Goal: Task Accomplishment & Management: Complete application form

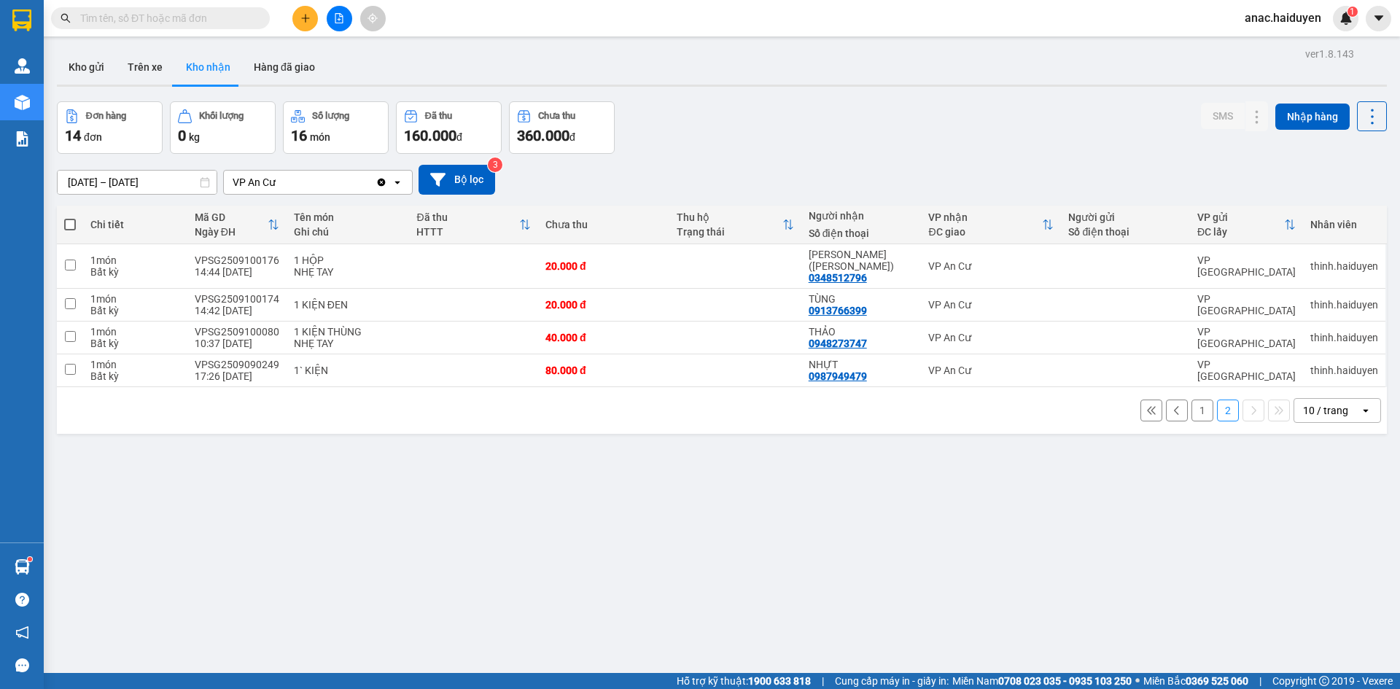
click at [144, 67] on button "Trên xe" at bounding box center [145, 67] width 58 height 35
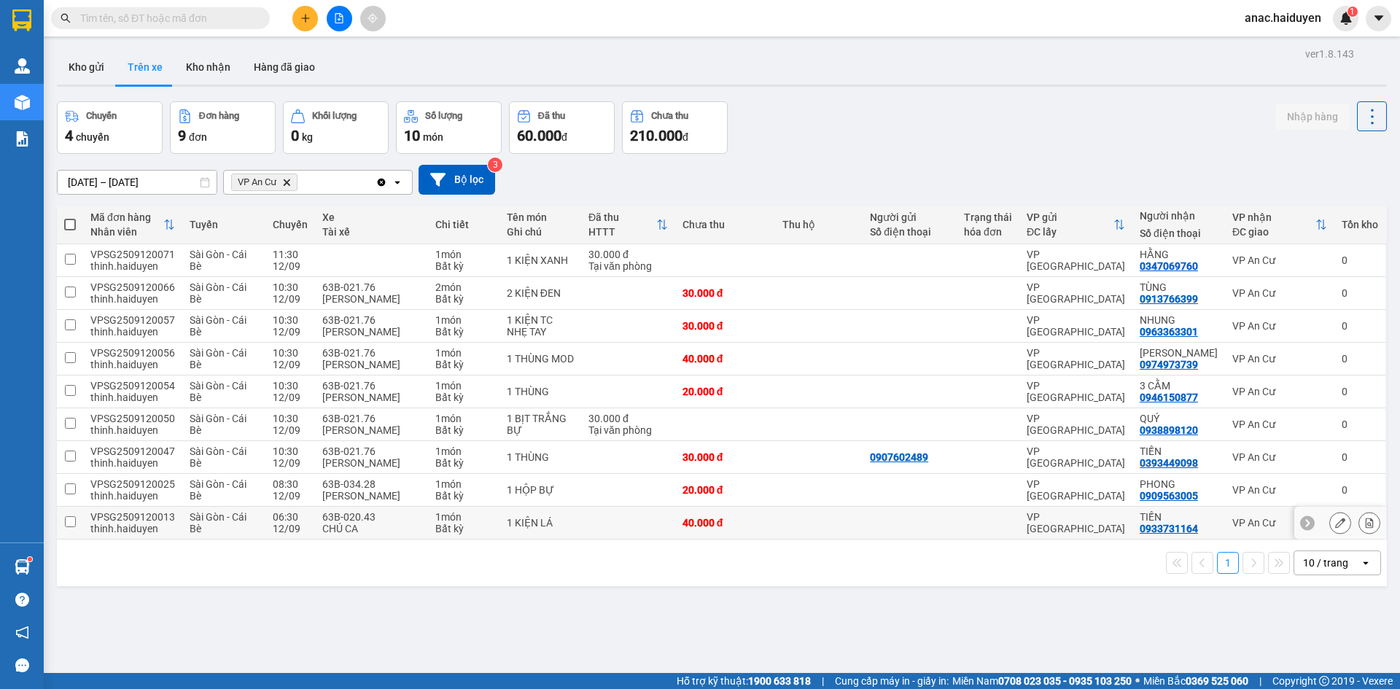
click at [66, 521] on input "checkbox" at bounding box center [70, 521] width 11 height 11
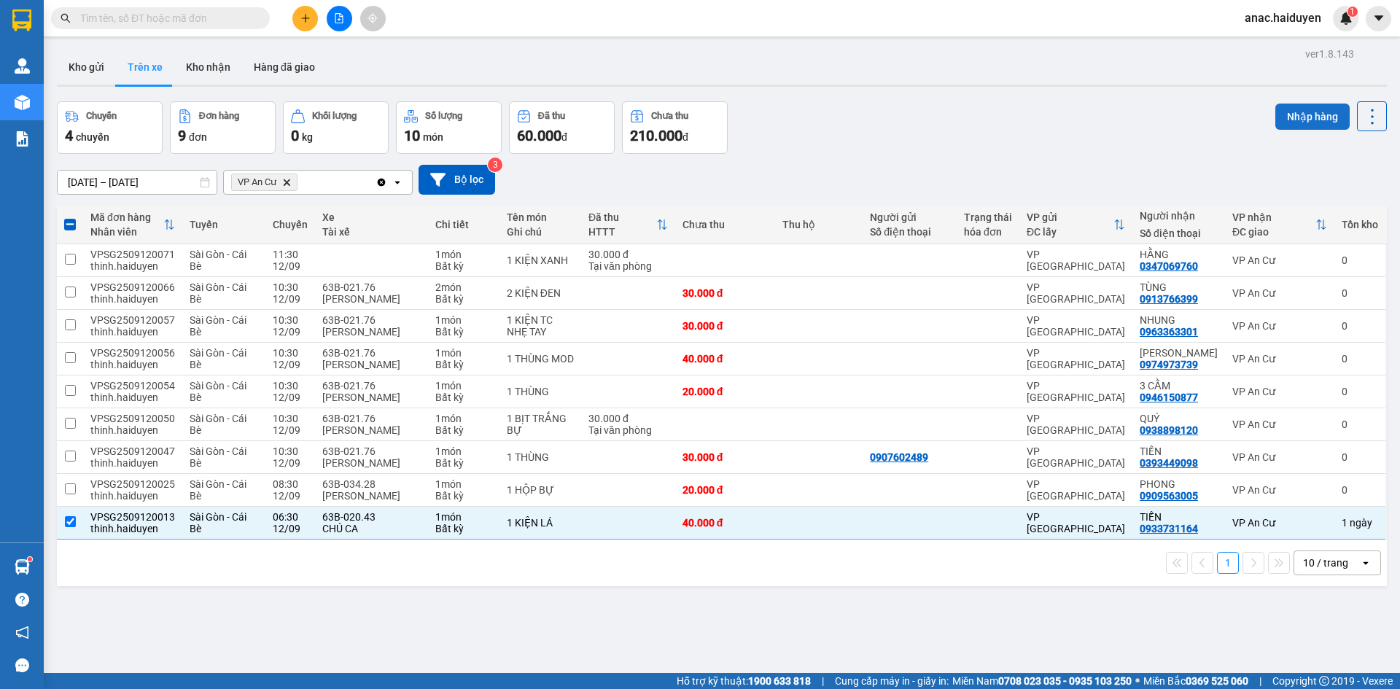
click at [1304, 117] on button "Nhập hàng" at bounding box center [1312, 117] width 74 height 26
checkbox input "false"
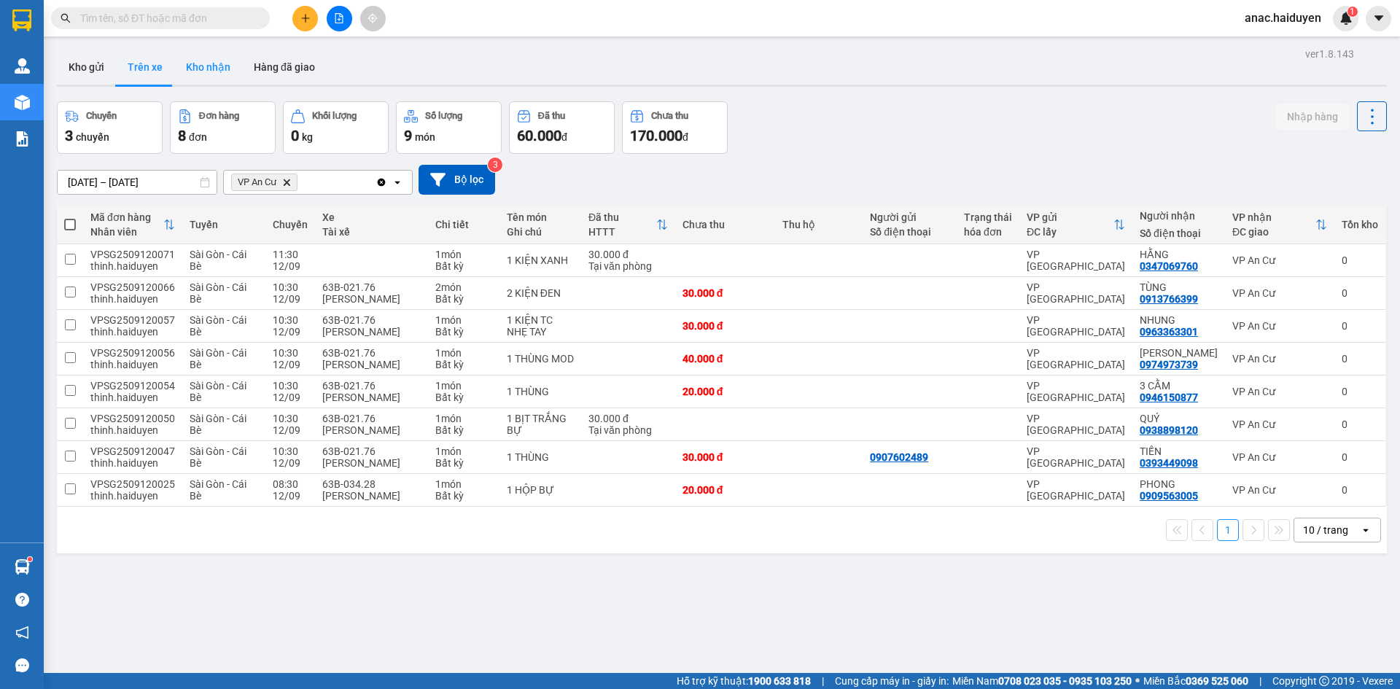
click at [209, 70] on button "Kho nhận" at bounding box center [208, 67] width 68 height 35
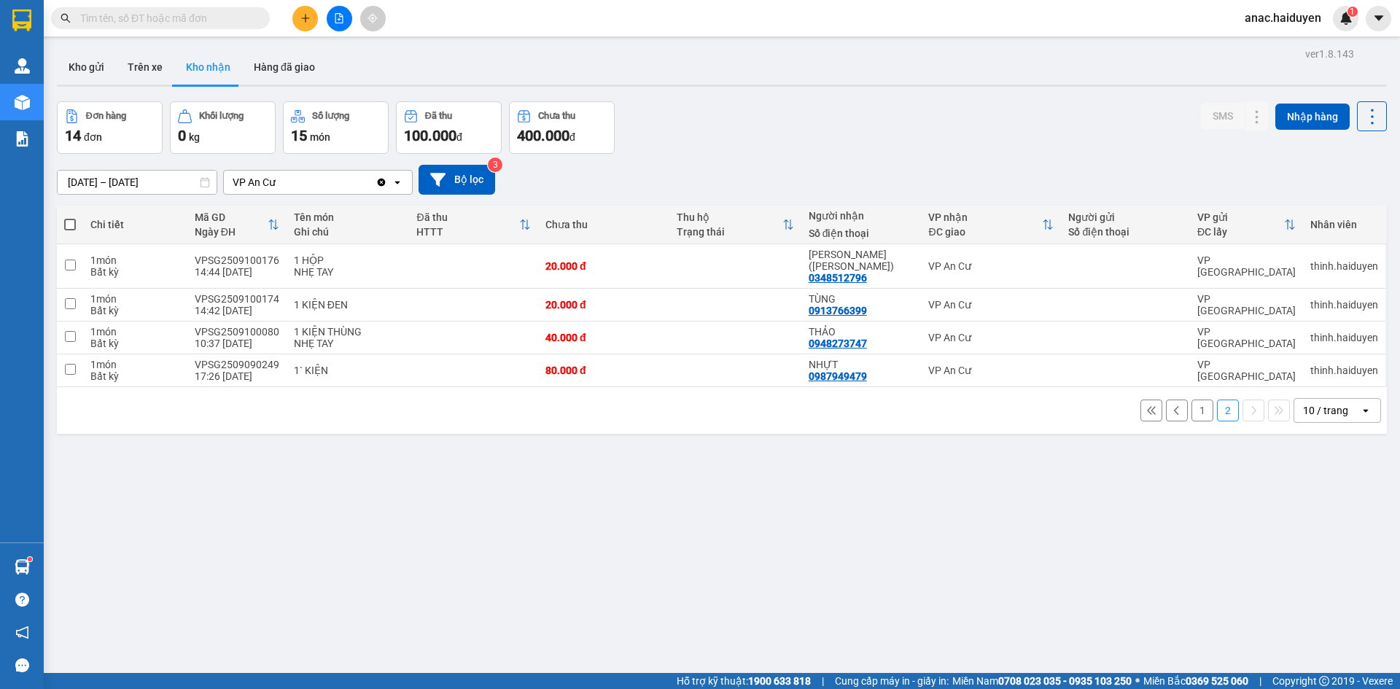
click at [205, 69] on button "Kho nhận" at bounding box center [208, 67] width 68 height 35
click at [1195, 400] on button "1" at bounding box center [1203, 411] width 22 height 22
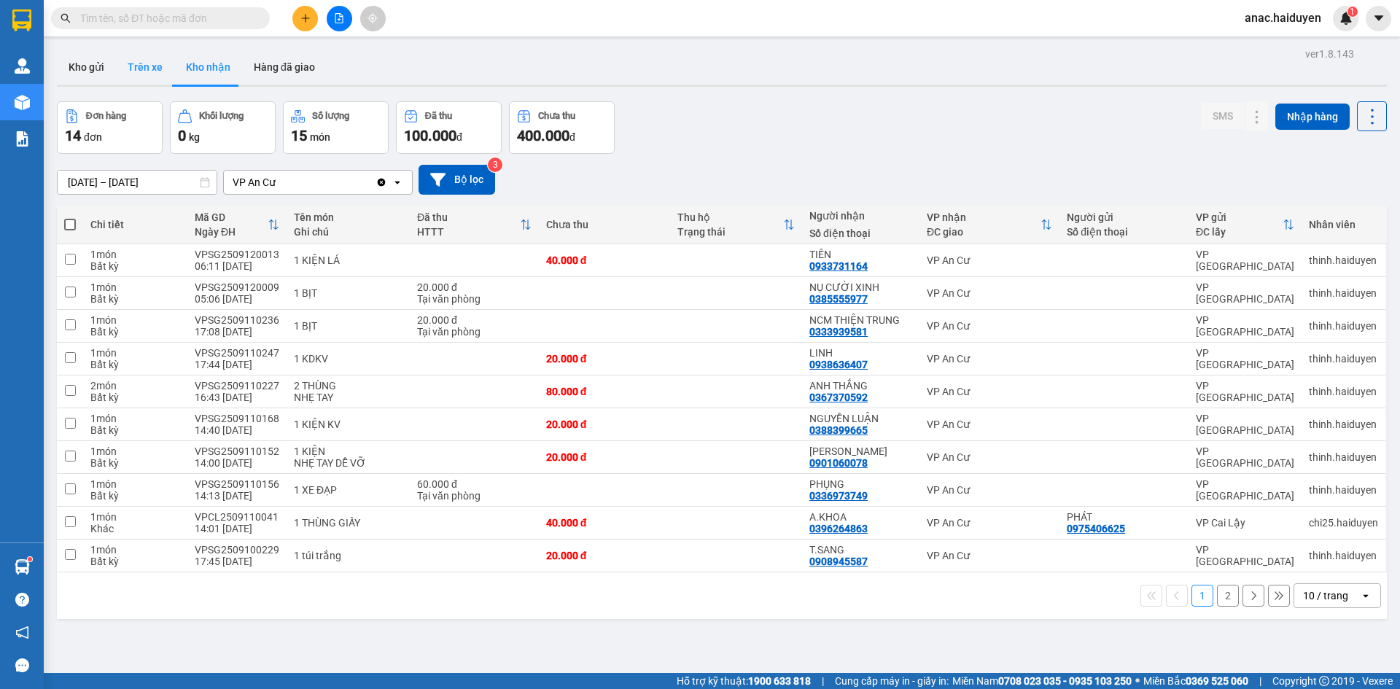
click at [147, 68] on button "Trên xe" at bounding box center [145, 67] width 58 height 35
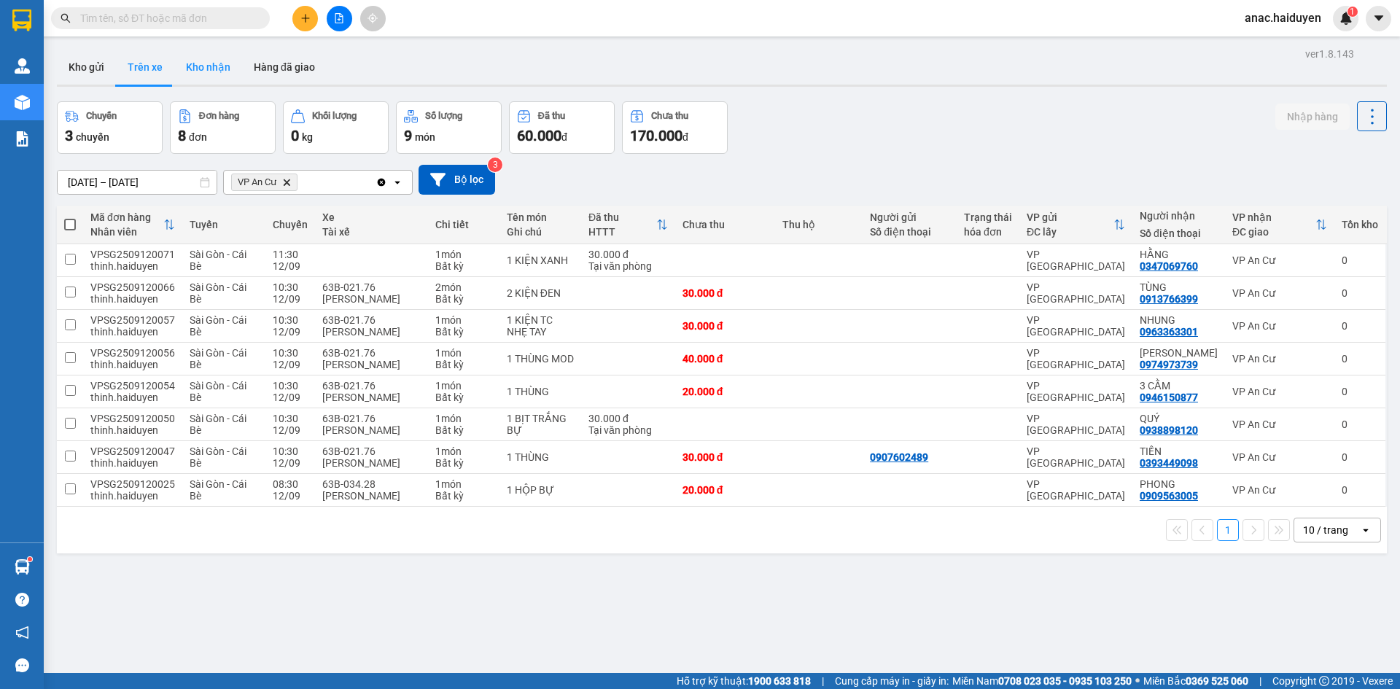
click at [218, 63] on button "Kho nhận" at bounding box center [208, 67] width 68 height 35
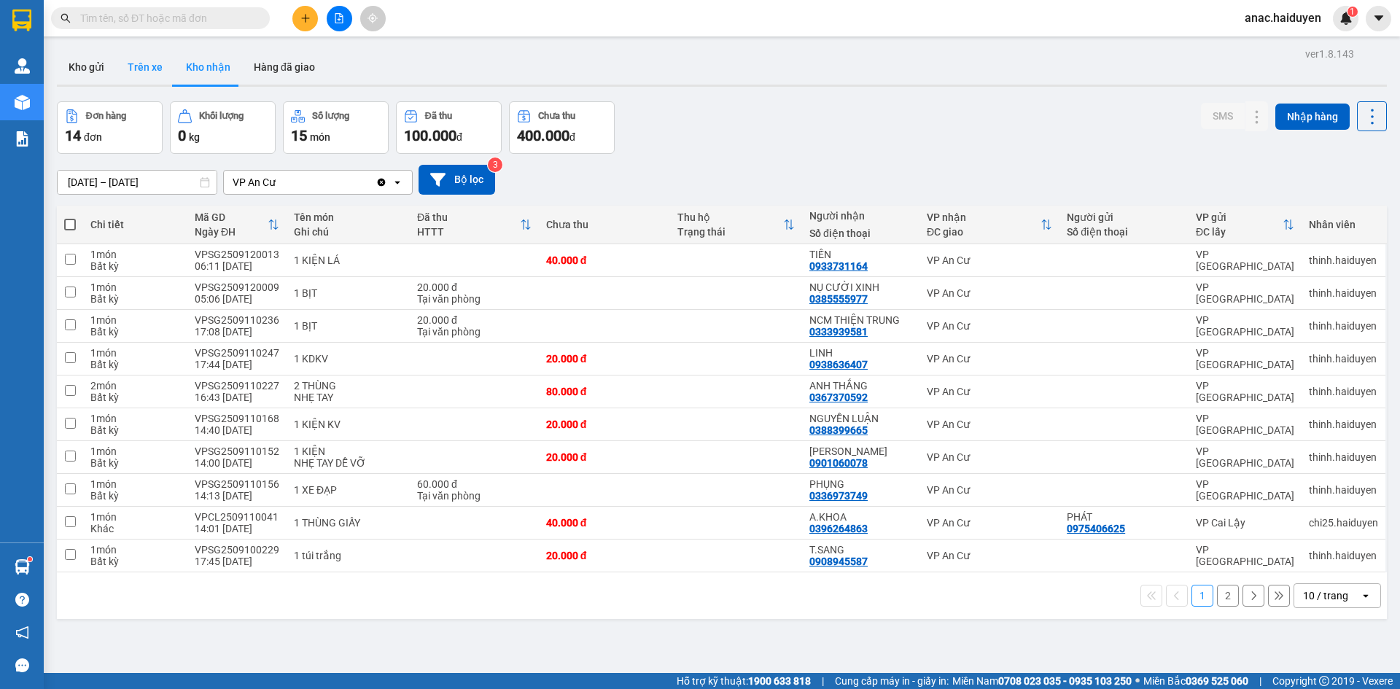
click at [139, 71] on button "Trên xe" at bounding box center [145, 67] width 58 height 35
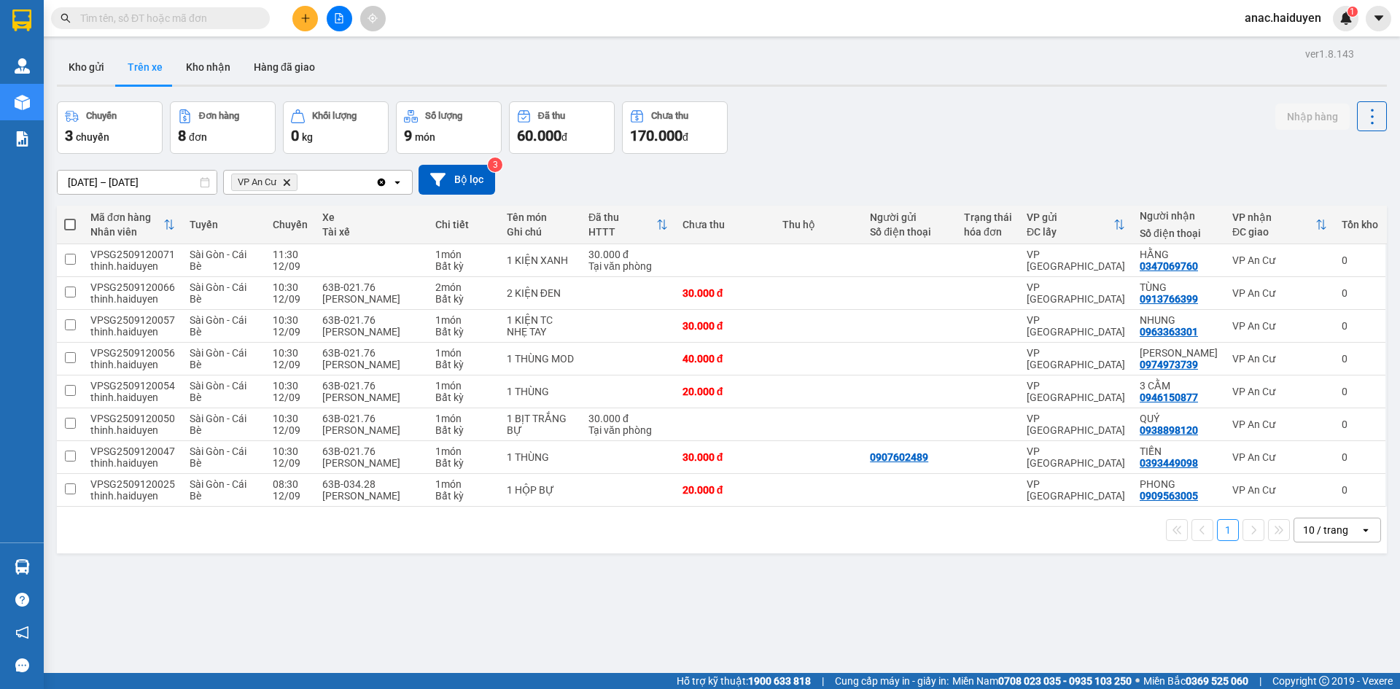
click at [189, 12] on input "text" at bounding box center [166, 18] width 172 height 16
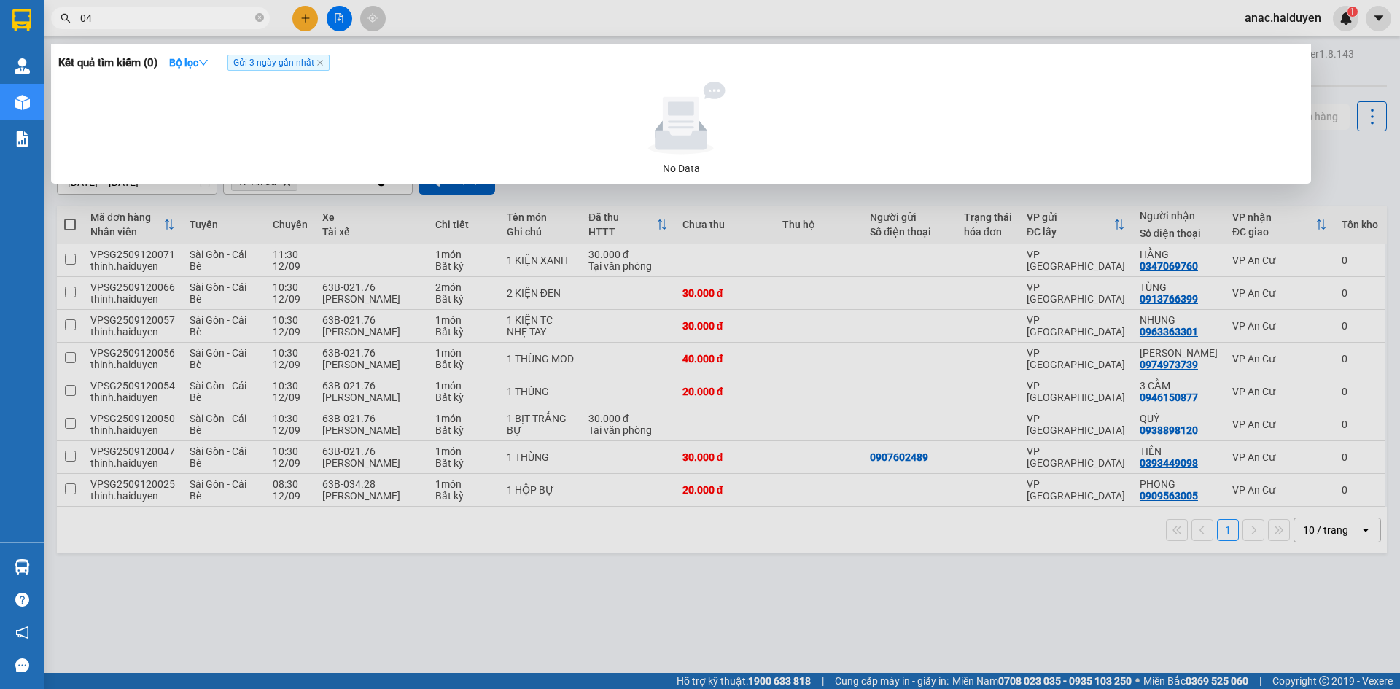
type input "048"
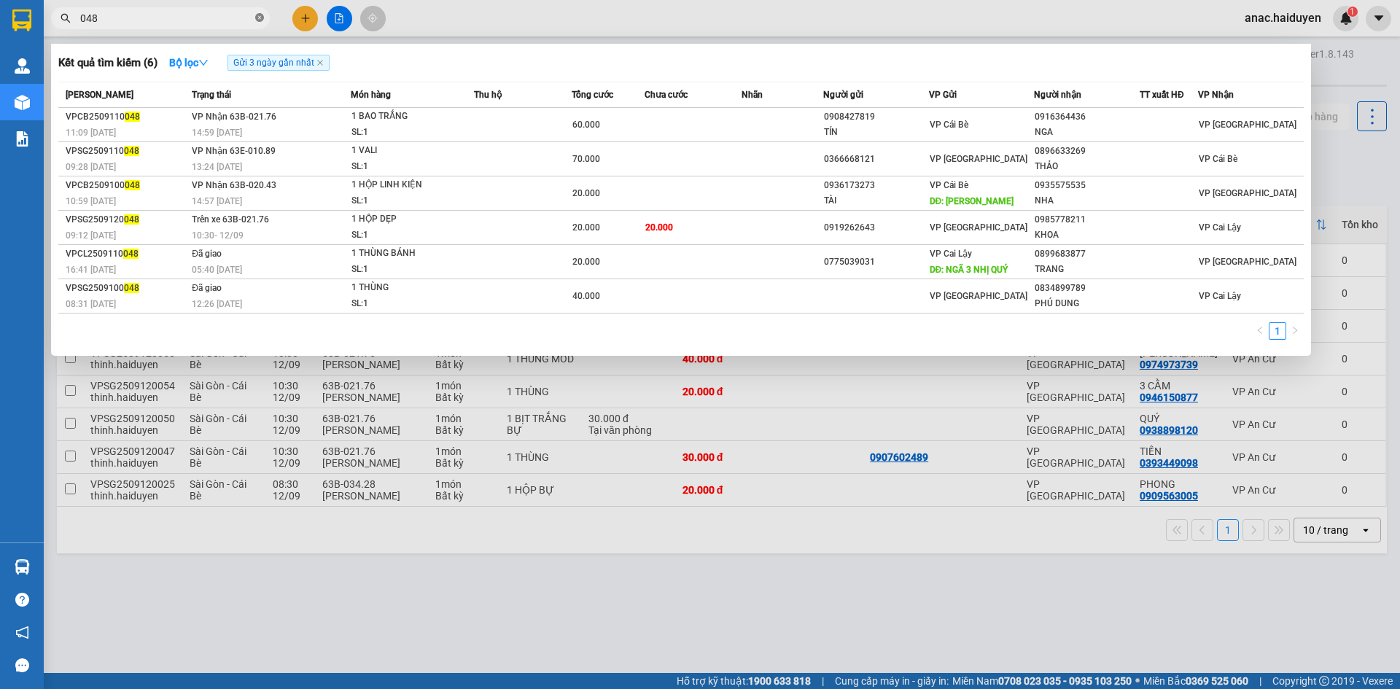
click at [258, 19] on icon "close-circle" at bounding box center [259, 17] width 9 height 9
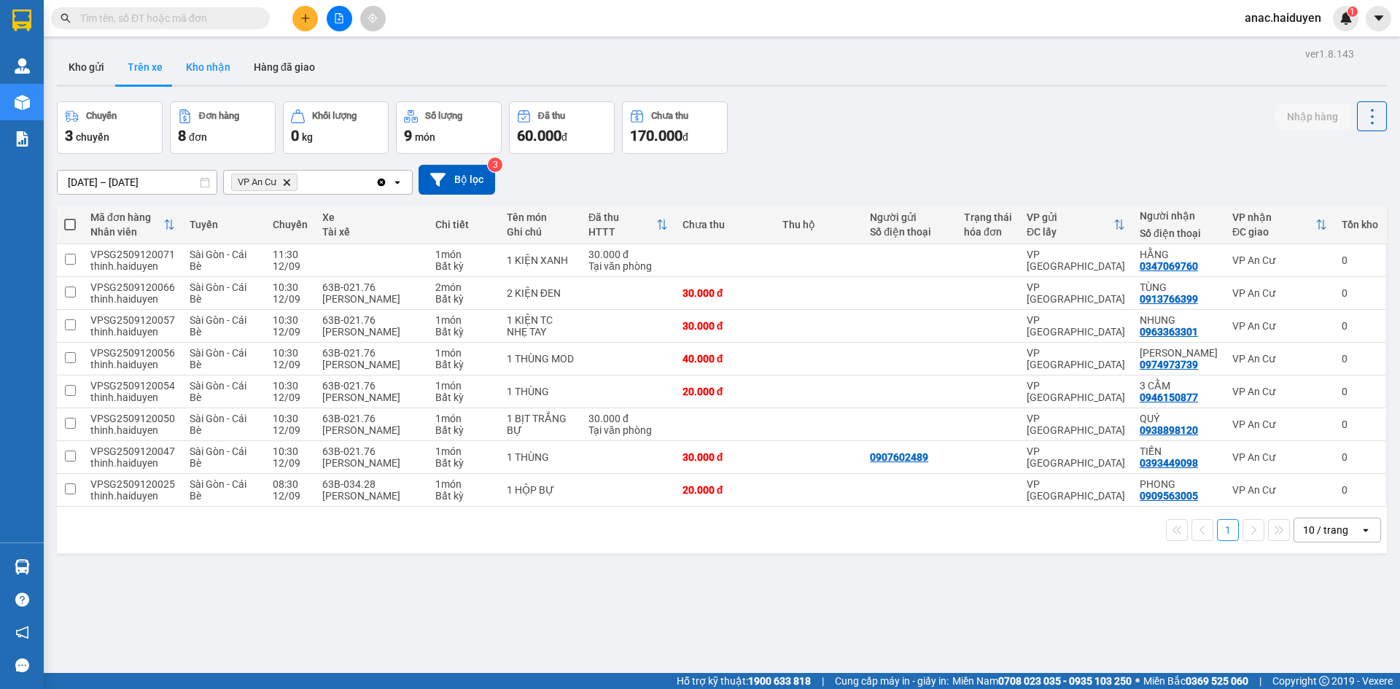
click at [225, 64] on button "Kho nhận" at bounding box center [208, 67] width 68 height 35
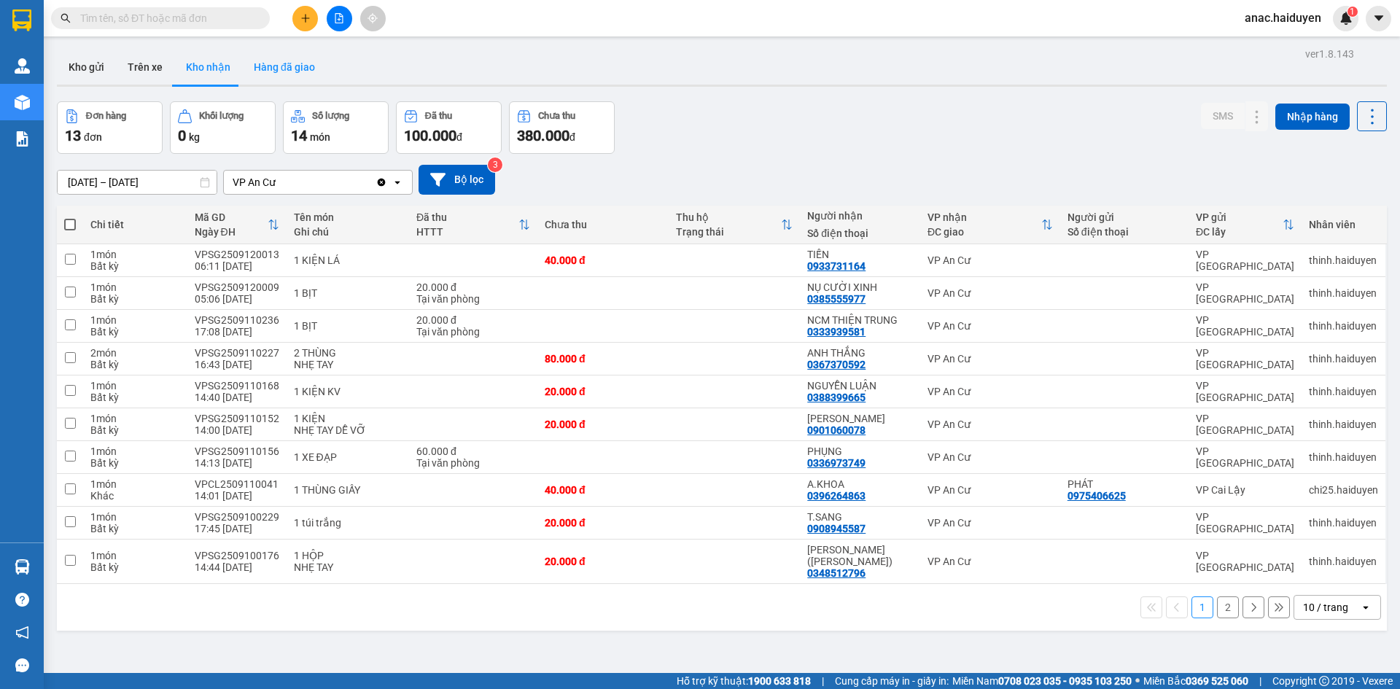
click at [298, 61] on button "Hàng đã giao" at bounding box center [284, 67] width 85 height 35
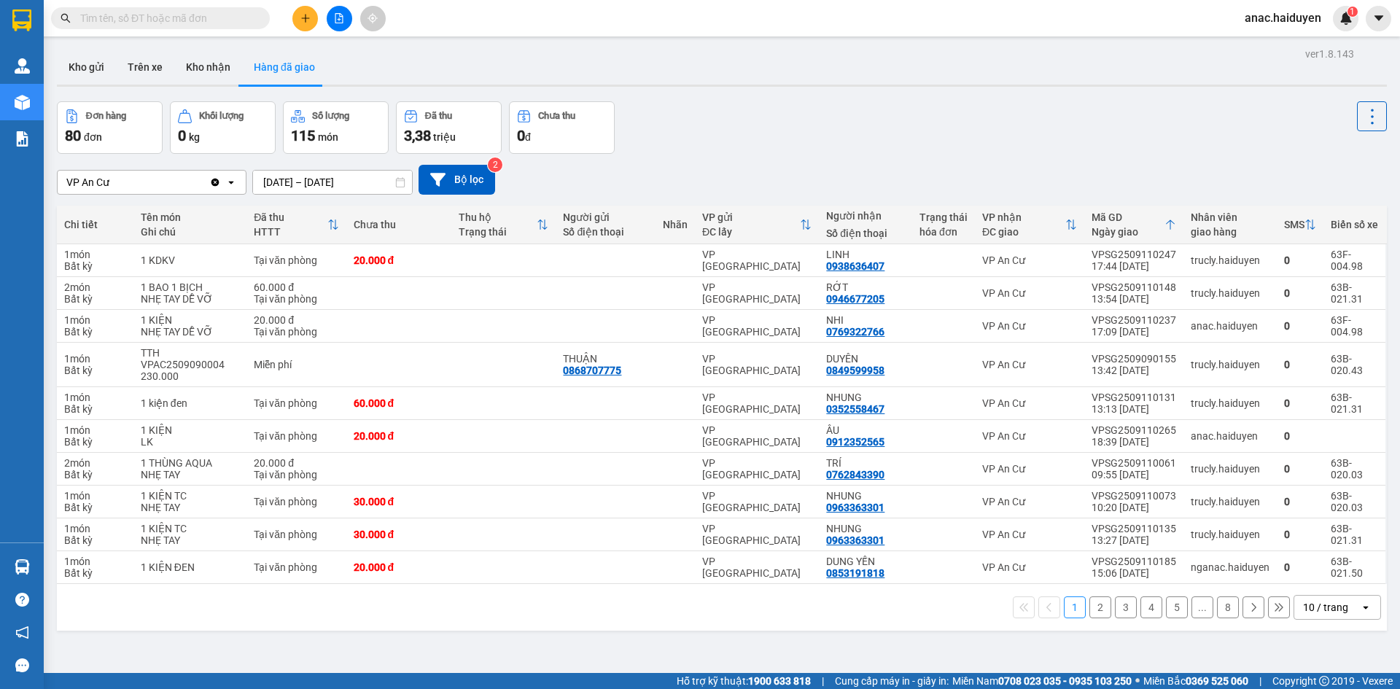
click at [1140, 609] on button "4" at bounding box center [1151, 608] width 22 height 22
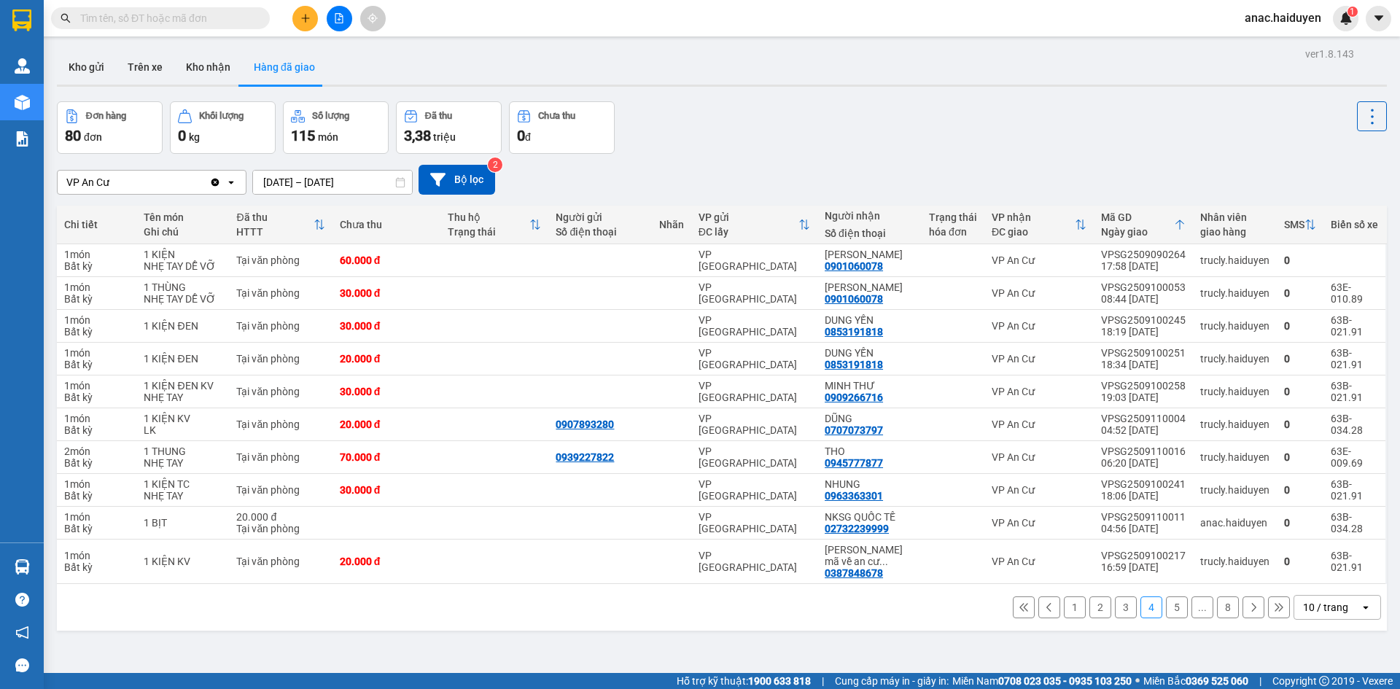
click at [1167, 597] on button "5" at bounding box center [1177, 608] width 22 height 22
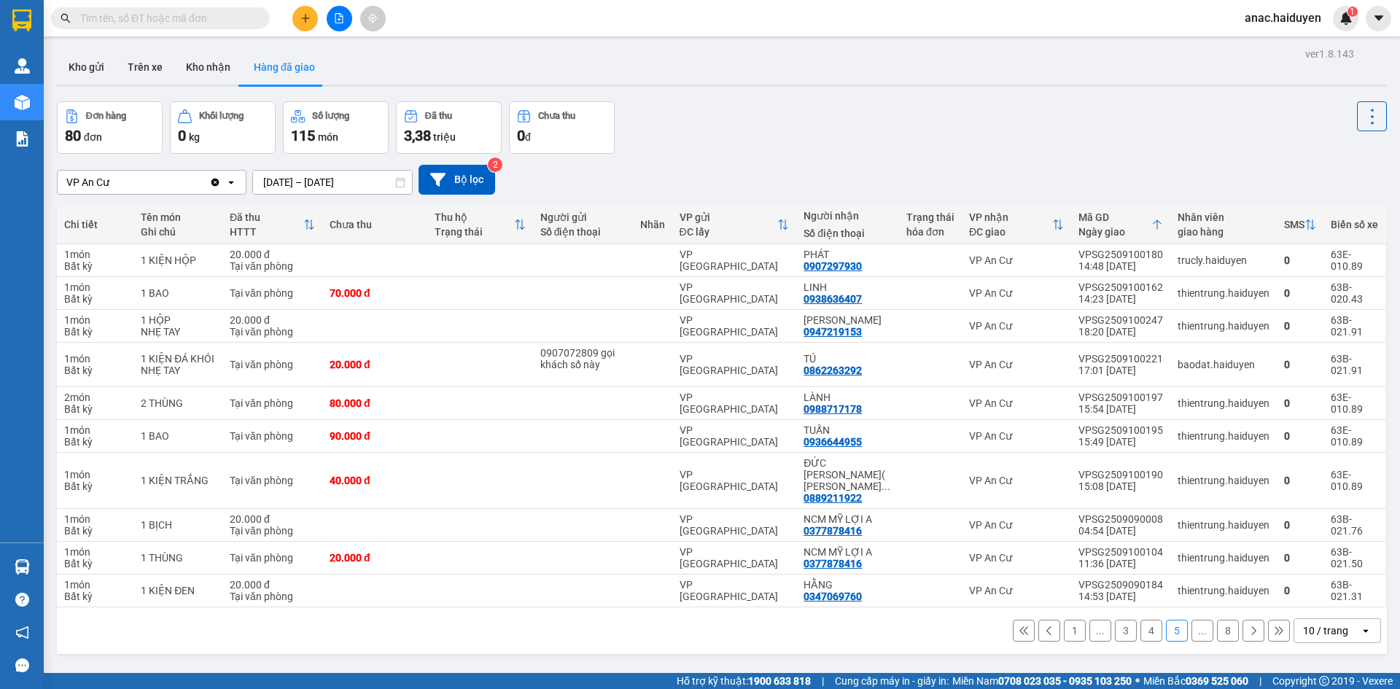
click at [221, 15] on input "text" at bounding box center [166, 18] width 172 height 16
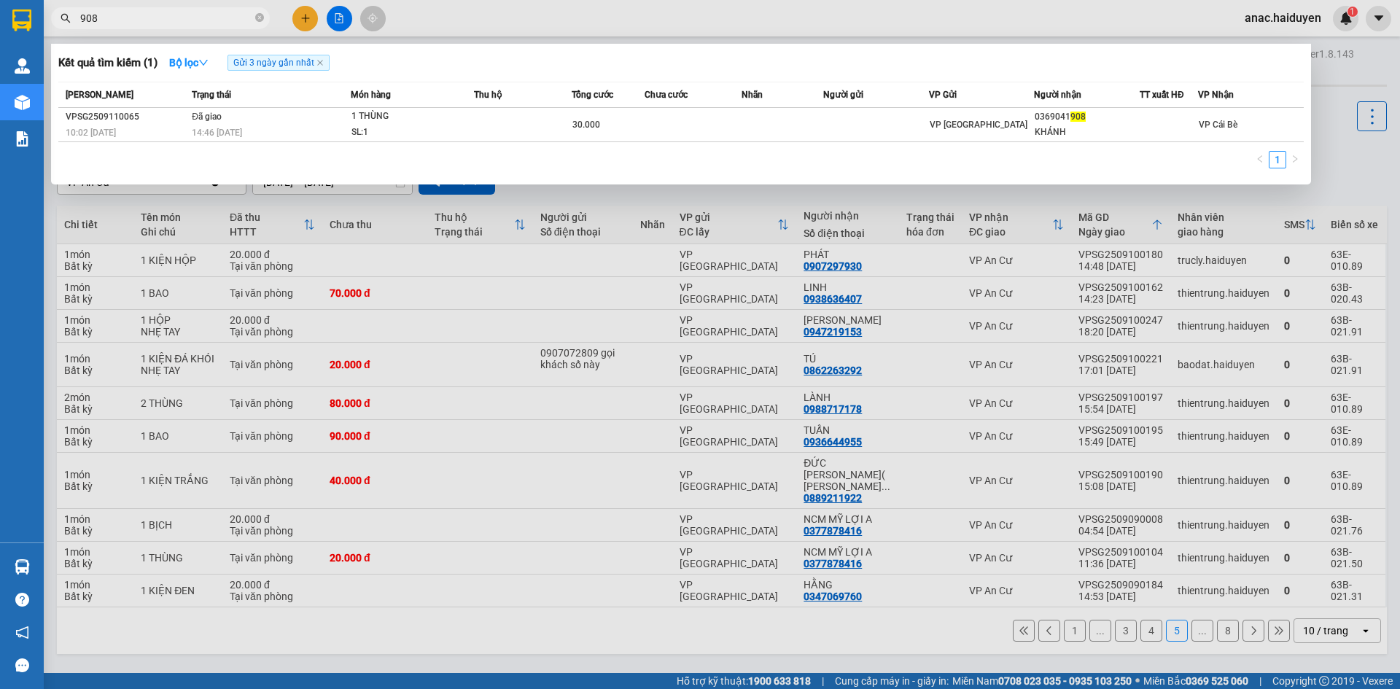
click at [82, 18] on input "908" at bounding box center [166, 18] width 172 height 16
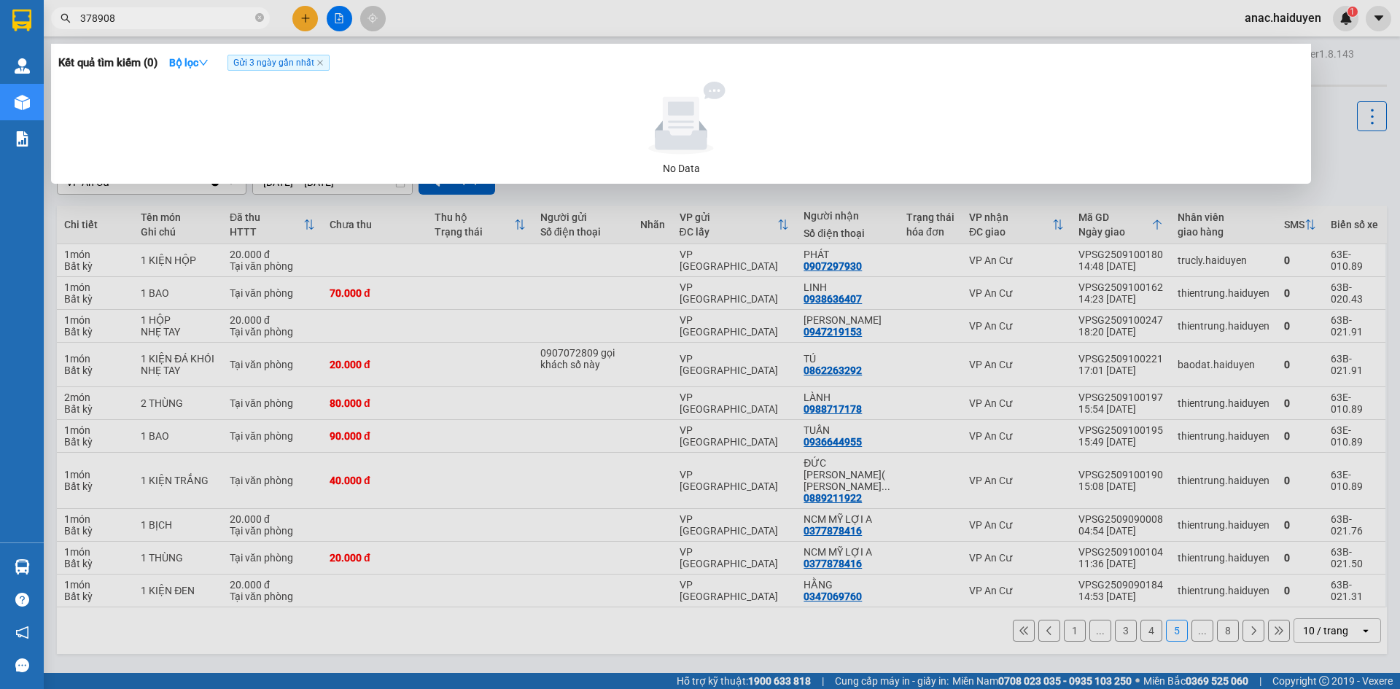
click at [82, 19] on input "378908" at bounding box center [166, 18] width 172 height 16
type input "0918378908"
click at [324, 63] on icon "close" at bounding box center [319, 62] width 7 height 7
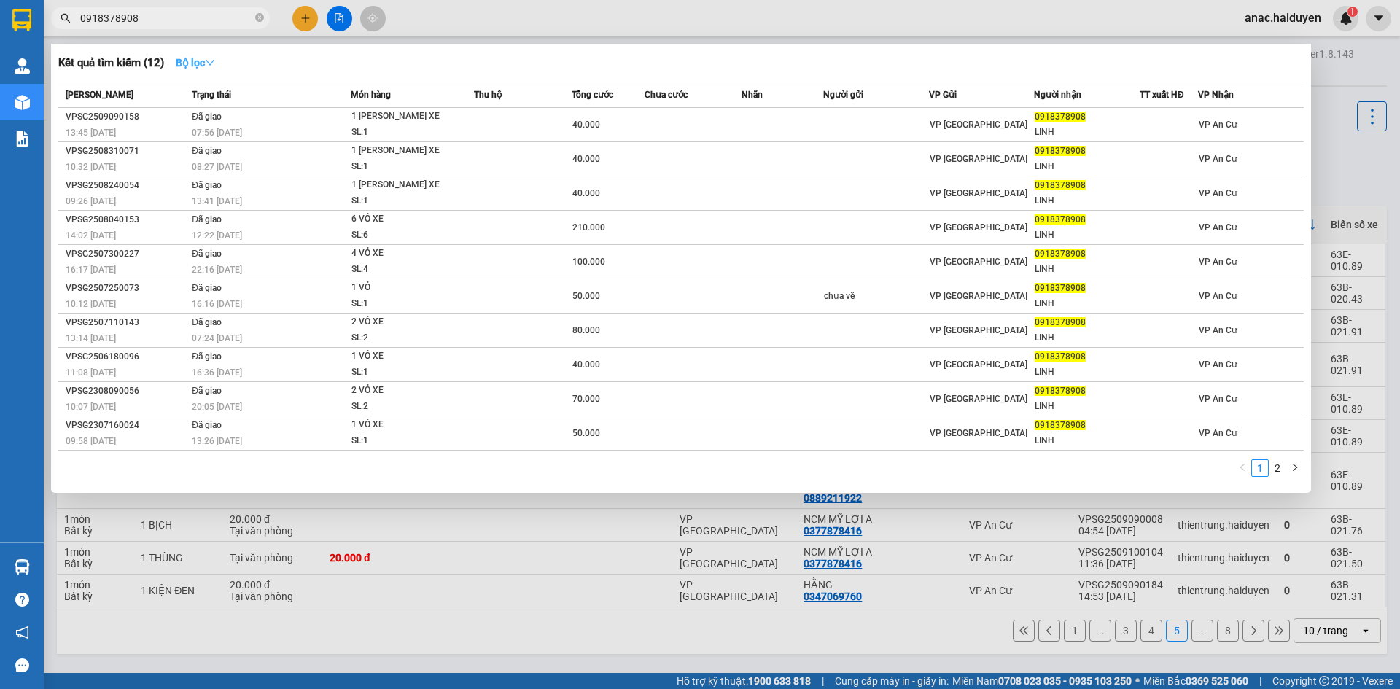
click at [197, 63] on strong "Bộ lọc" at bounding box center [195, 63] width 39 height 12
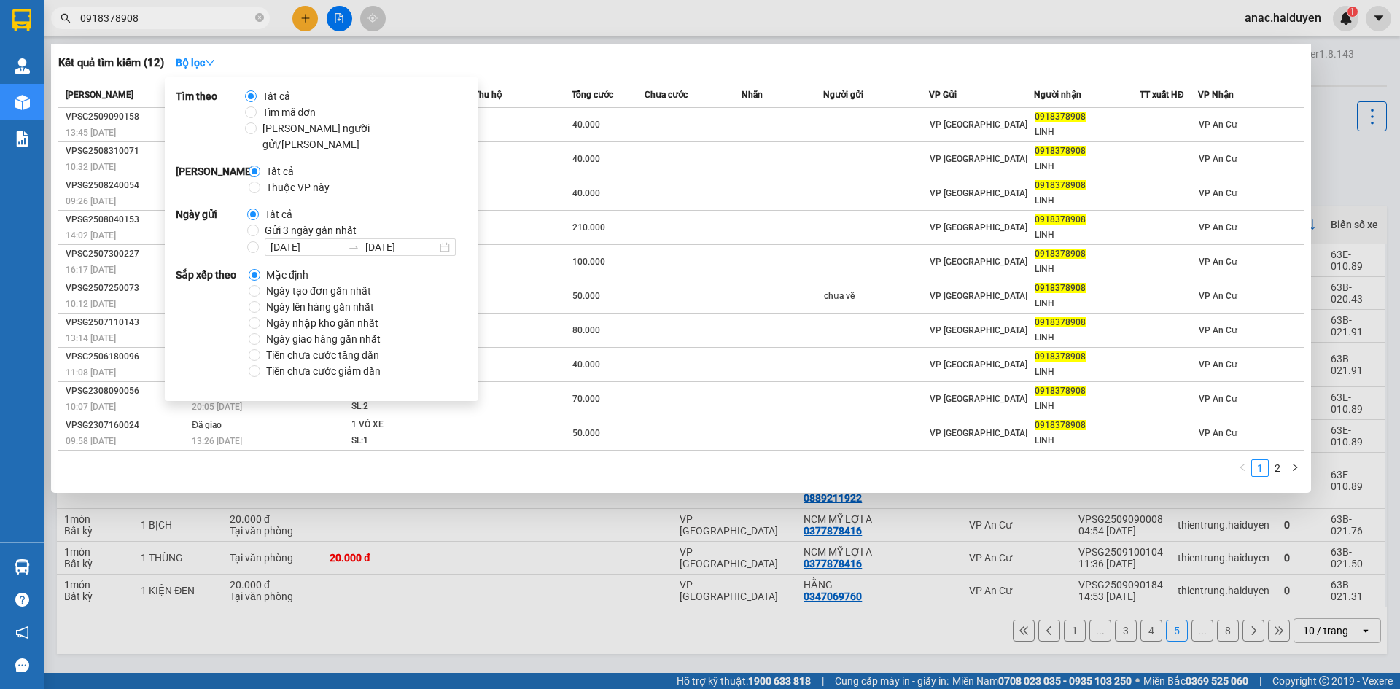
click at [287, 222] on span "Gửi 3 ngày gần nhất" at bounding box center [311, 230] width 104 height 16
click at [259, 225] on input "Gửi 3 ngày gần nhất" at bounding box center [253, 231] width 12 height 12
radio input "true"
radio input "false"
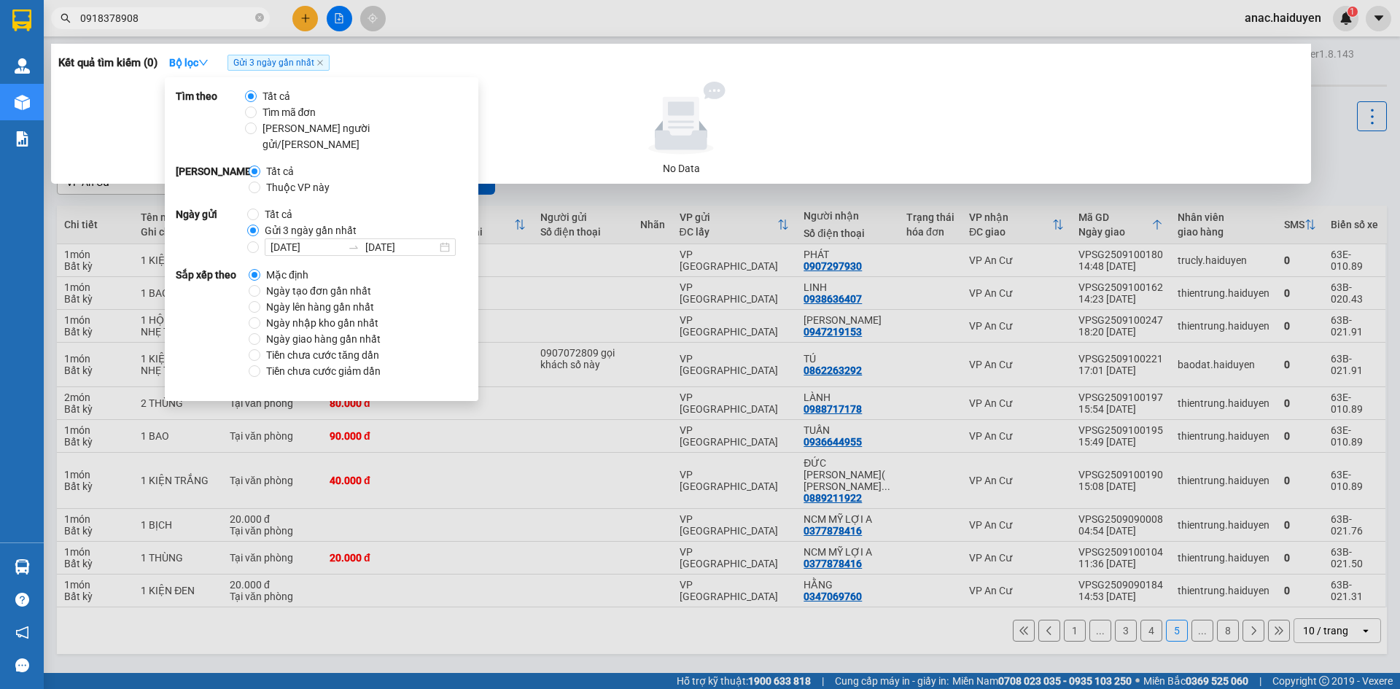
click at [482, 23] on div at bounding box center [700, 344] width 1400 height 689
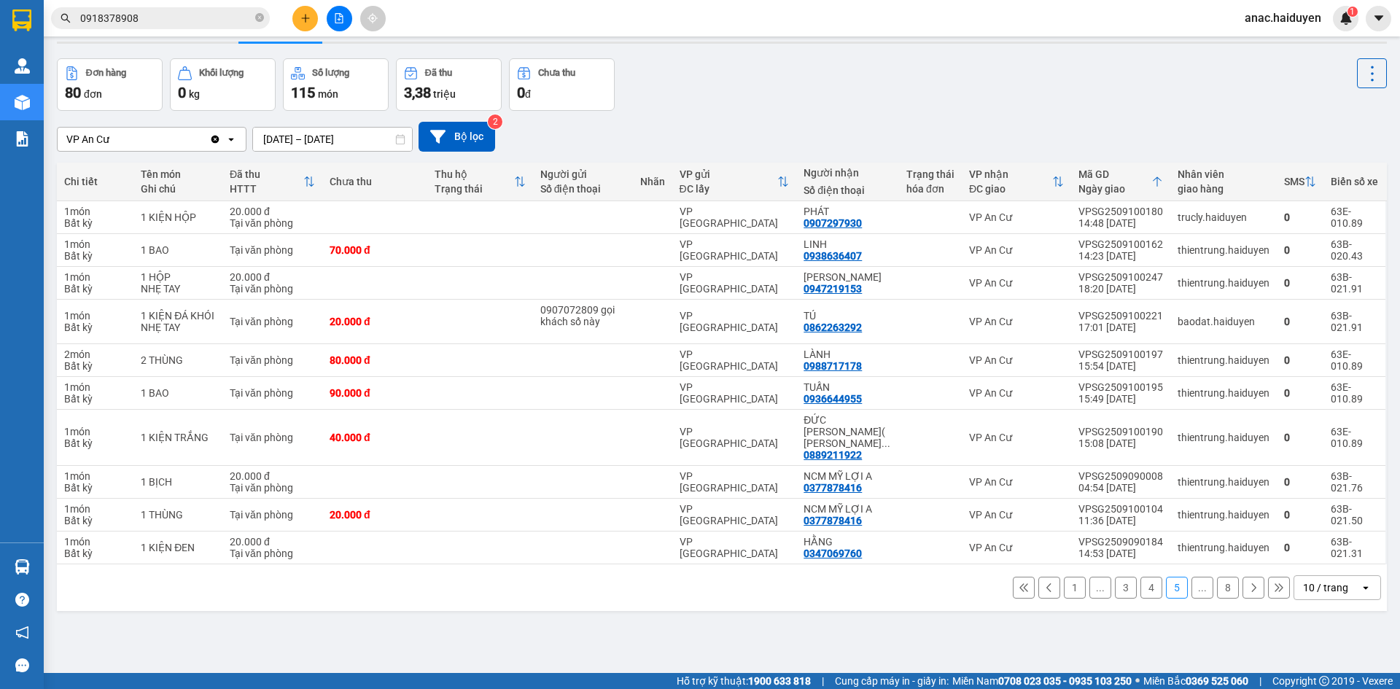
scroll to position [67, 0]
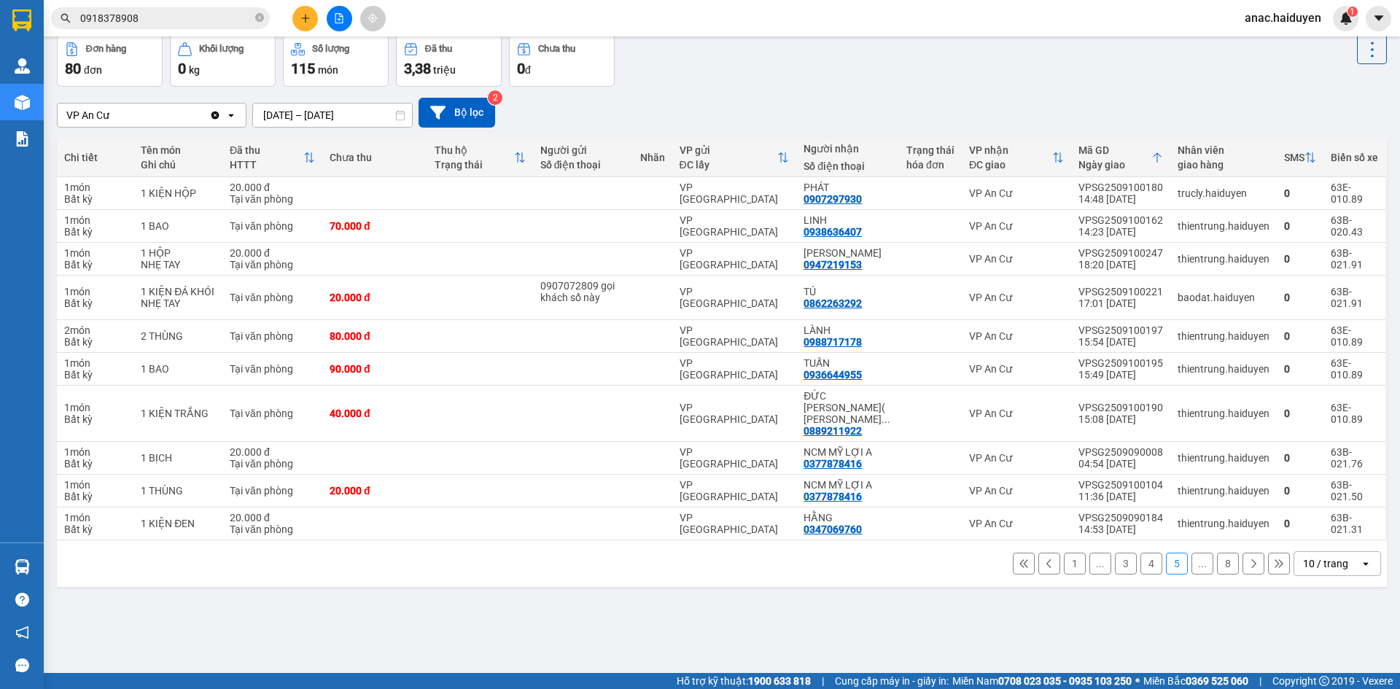
click at [780, 620] on div "ver 1.8.143 Kho gửi Trên xe [PERSON_NAME] Hàng đã [PERSON_NAME] hàng 80 đơn [PE…" at bounding box center [722, 321] width 1342 height 689
click at [764, 612] on div "ver 1.8.143 Kho gửi Trên xe [PERSON_NAME] Hàng đã [PERSON_NAME] hàng 80 đơn [PE…" at bounding box center [722, 321] width 1342 height 689
click at [672, 648] on div "ver 1.8.143 Kho gửi Trên xe [PERSON_NAME] Hàng đã [PERSON_NAME] hàng 80 đơn [PE…" at bounding box center [722, 321] width 1342 height 689
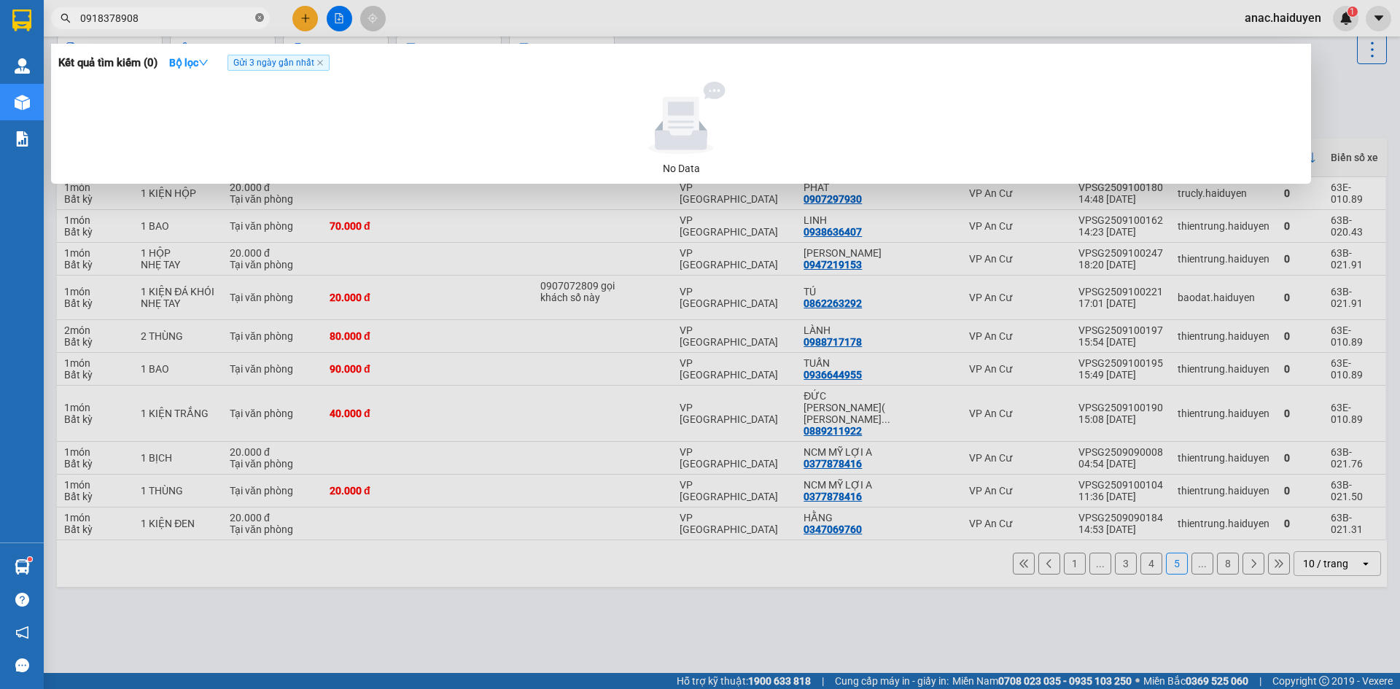
click at [255, 20] on icon "close-circle" at bounding box center [259, 17] width 9 height 9
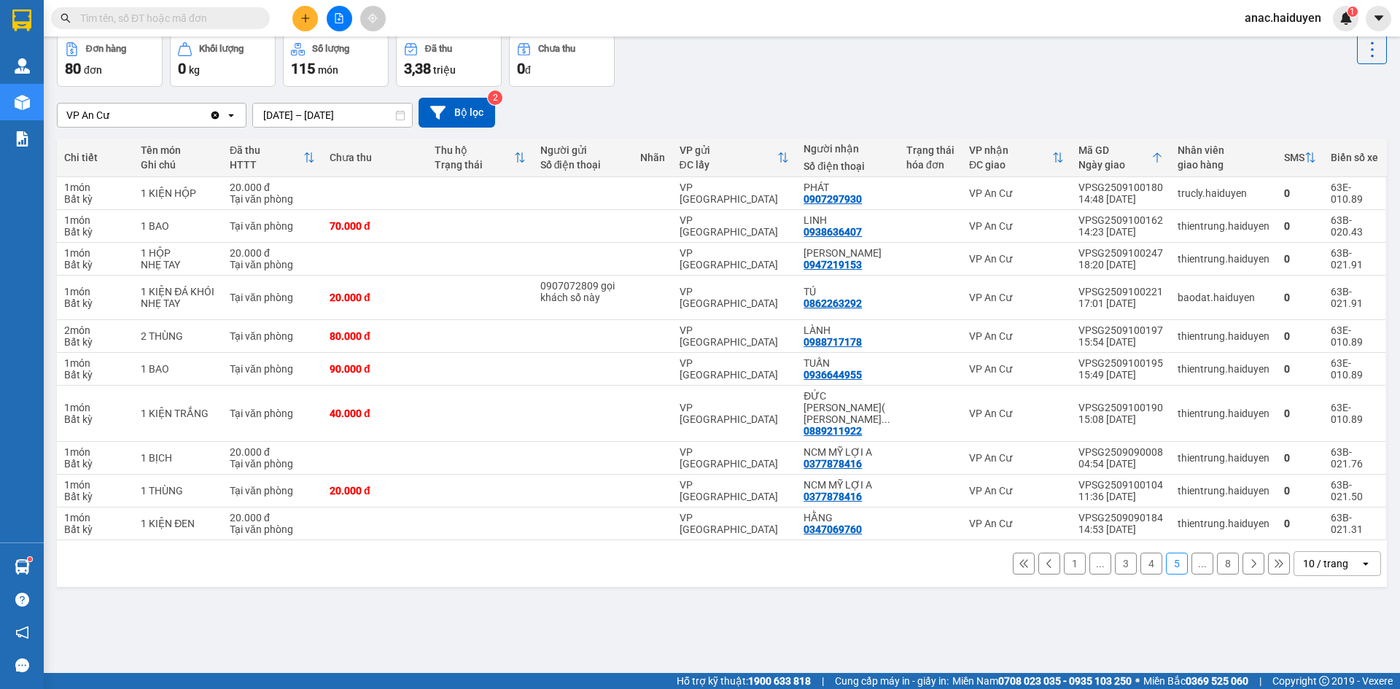
click at [210, 18] on input "text" at bounding box center [166, 18] width 172 height 16
paste input "0918378908"
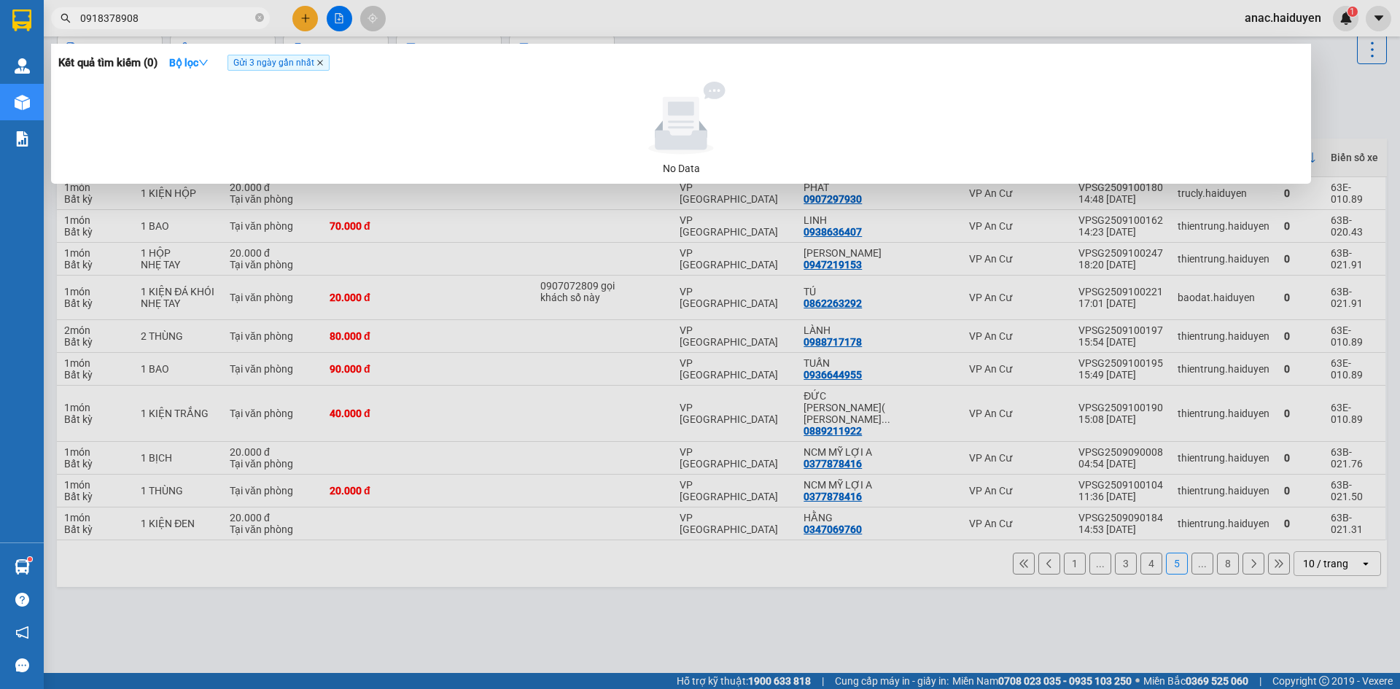
type input "0918378908"
click at [324, 66] on icon "close" at bounding box center [319, 62] width 7 height 7
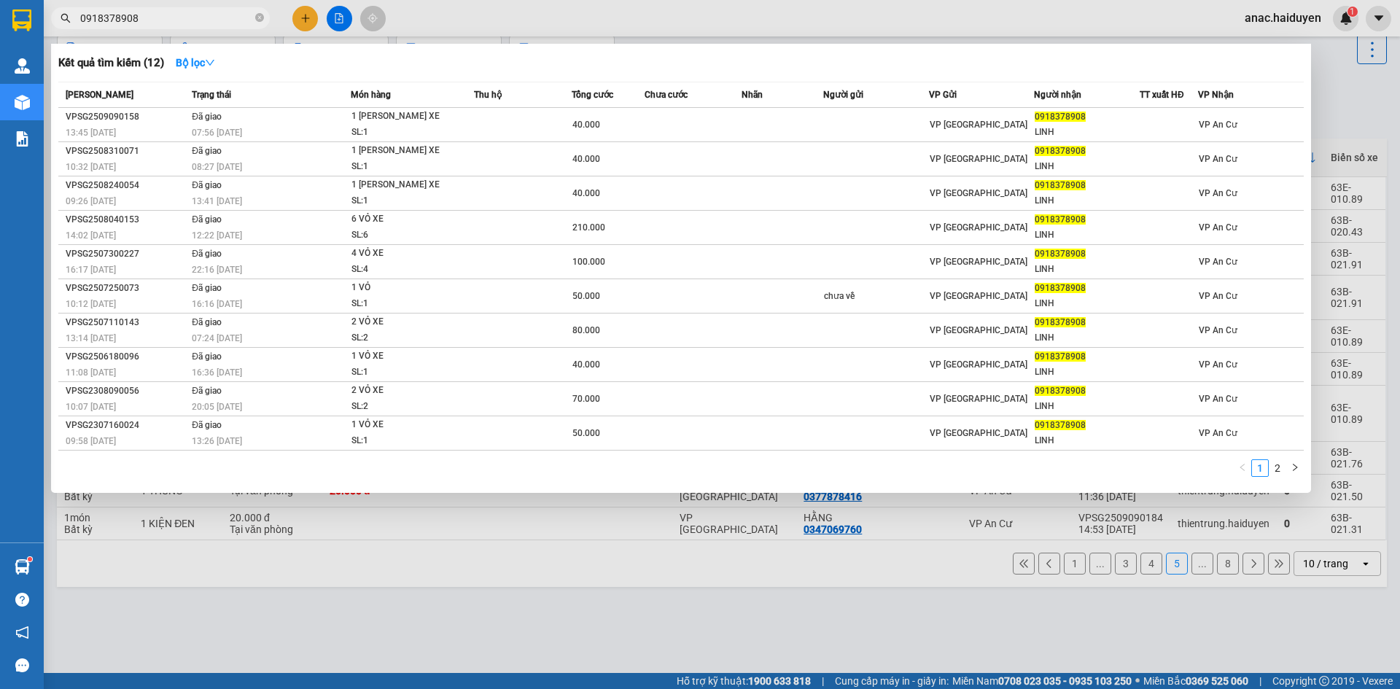
click at [403, 624] on div at bounding box center [700, 344] width 1400 height 689
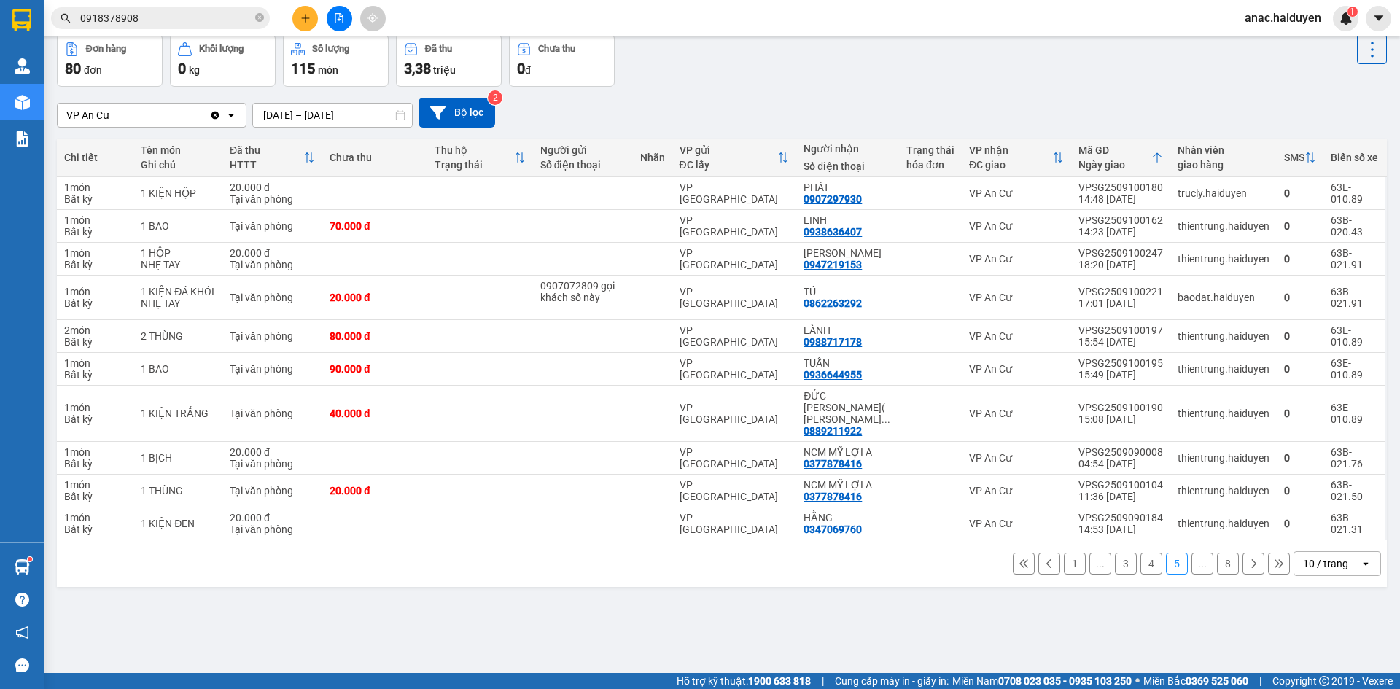
click at [768, 630] on div "ver 1.8.143 Kho gửi Trên xe [PERSON_NAME] Hàng đã [PERSON_NAME] hàng 80 đơn [PE…" at bounding box center [722, 321] width 1342 height 689
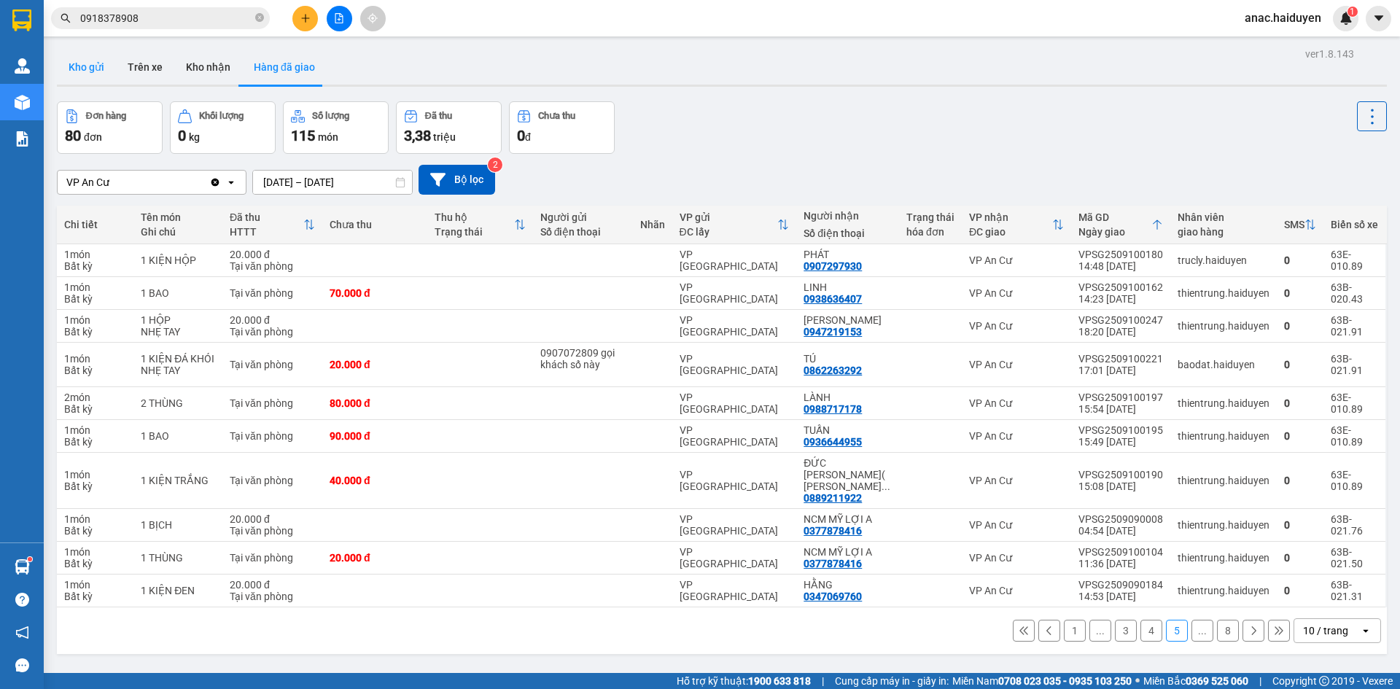
click at [102, 67] on button "Kho gửi" at bounding box center [86, 67] width 59 height 35
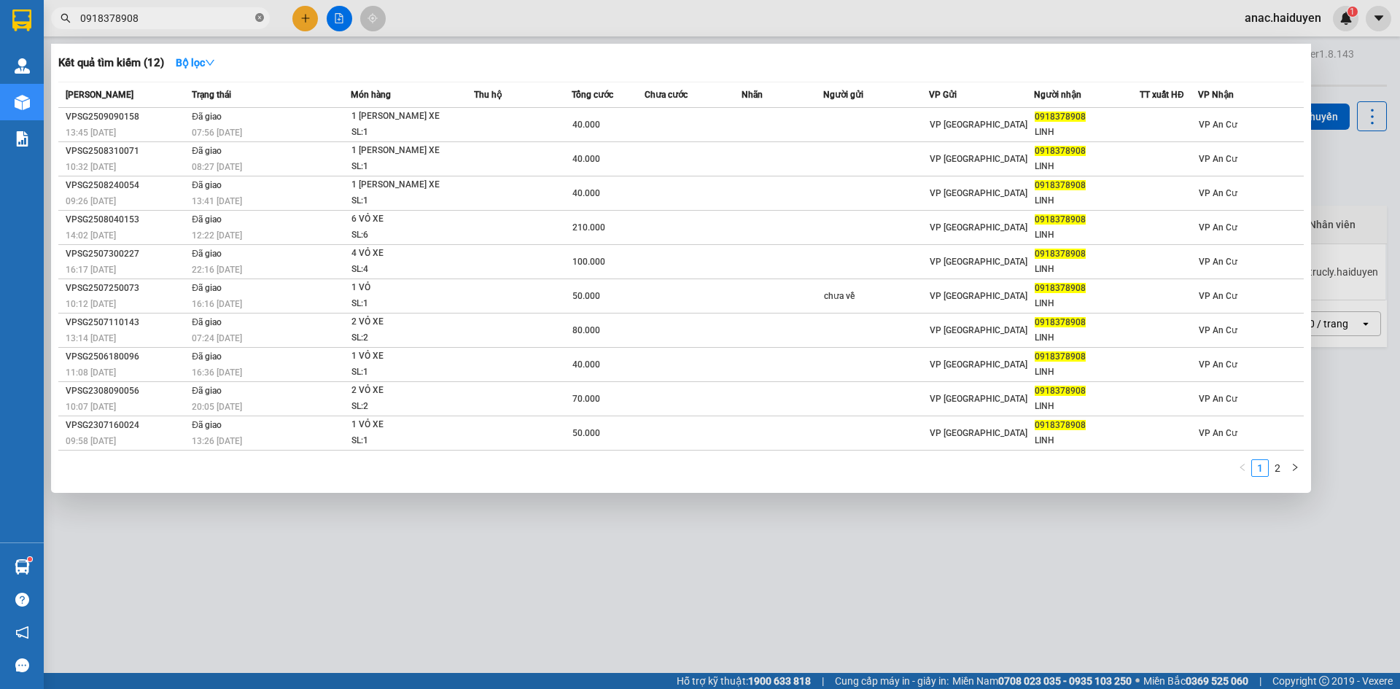
click at [261, 19] on icon "close-circle" at bounding box center [259, 17] width 9 height 9
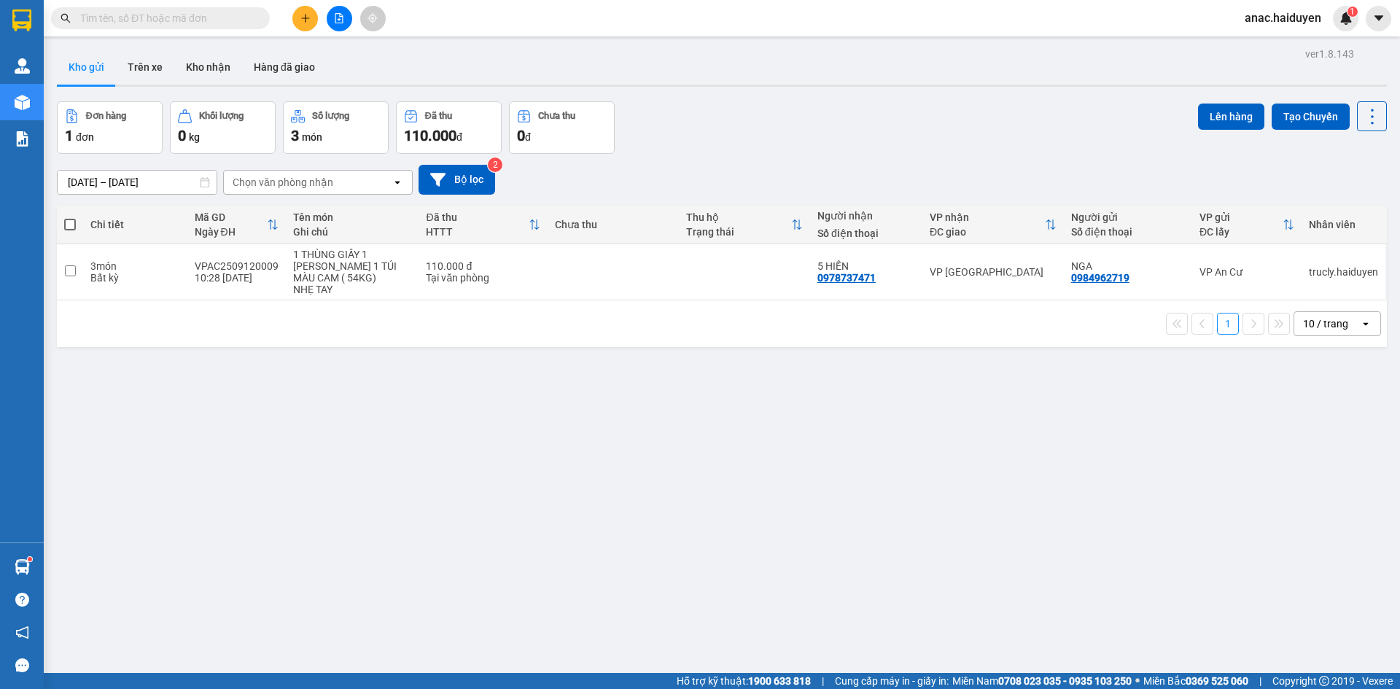
click at [163, 17] on input "text" at bounding box center [166, 18] width 172 height 16
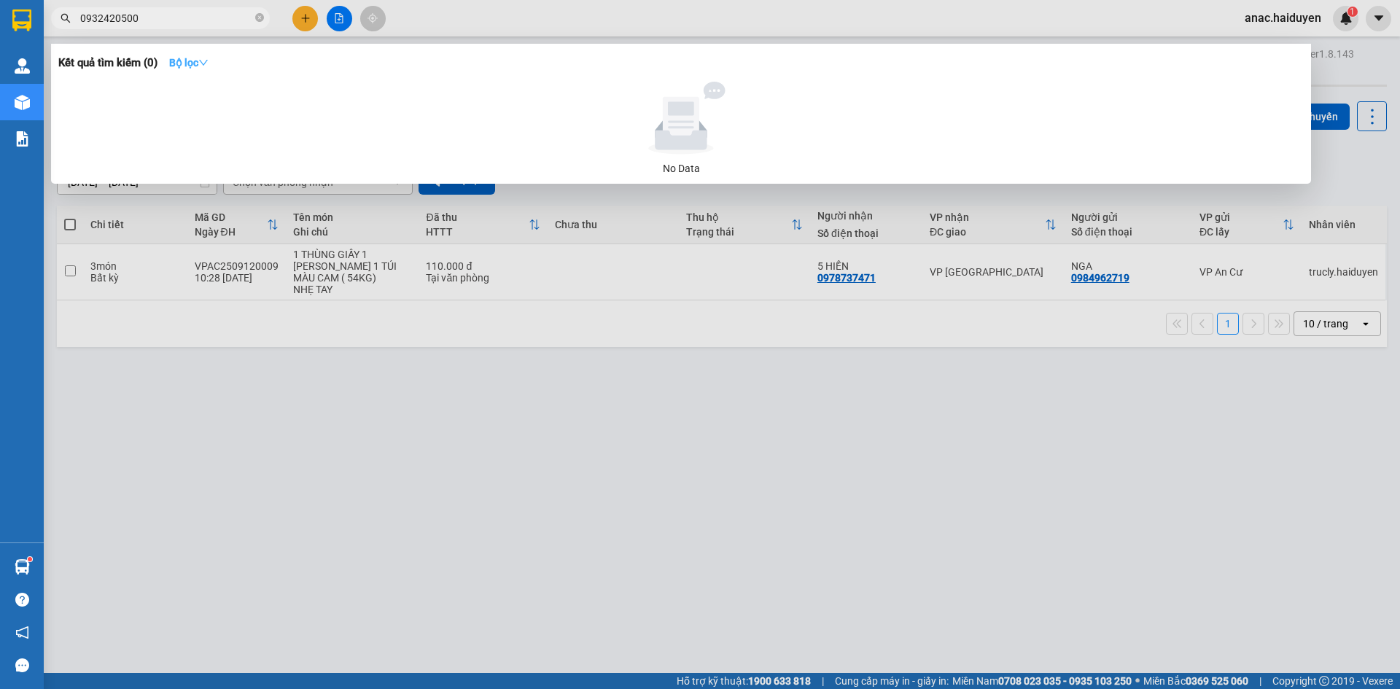
type input "0932420500"
click at [176, 63] on strong "Bộ lọc" at bounding box center [188, 63] width 39 height 12
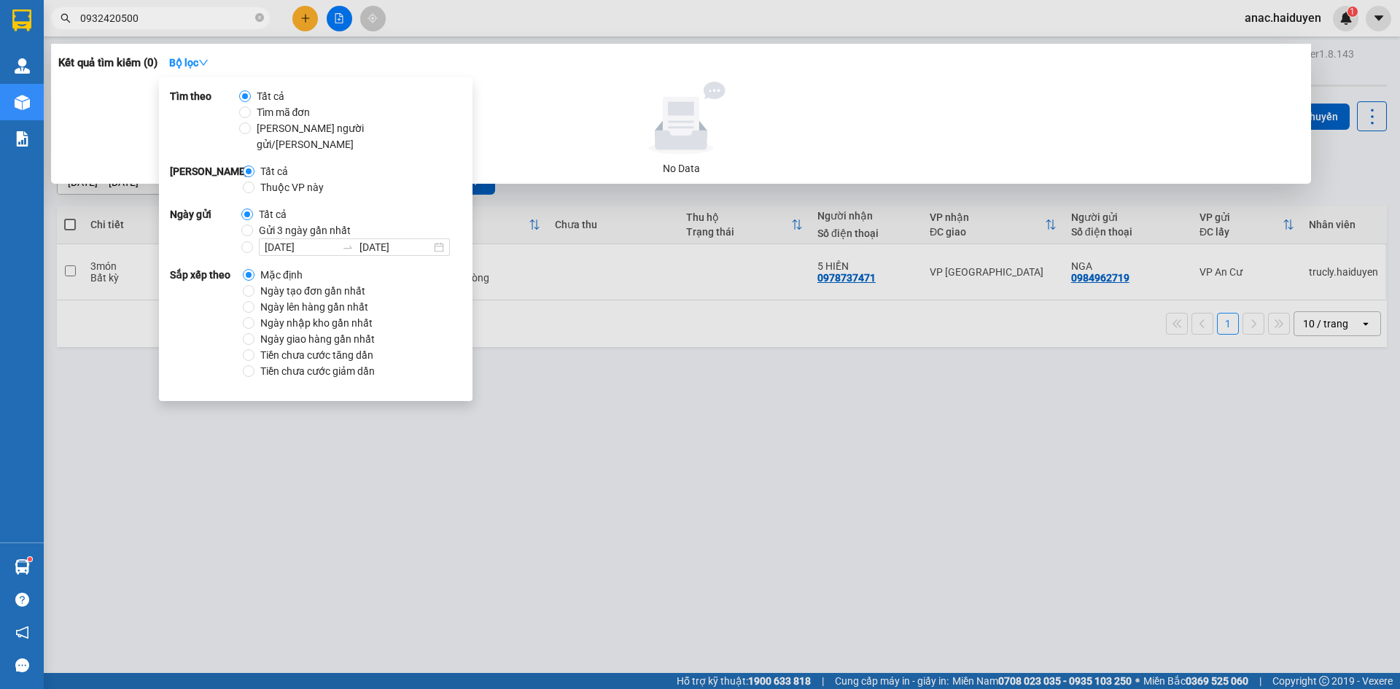
click at [276, 222] on span "Gửi 3 ngày gần nhất" at bounding box center [305, 230] width 104 height 16
click at [253, 225] on input "Gửi 3 ngày gần nhất" at bounding box center [247, 231] width 12 height 12
radio input "true"
radio input "false"
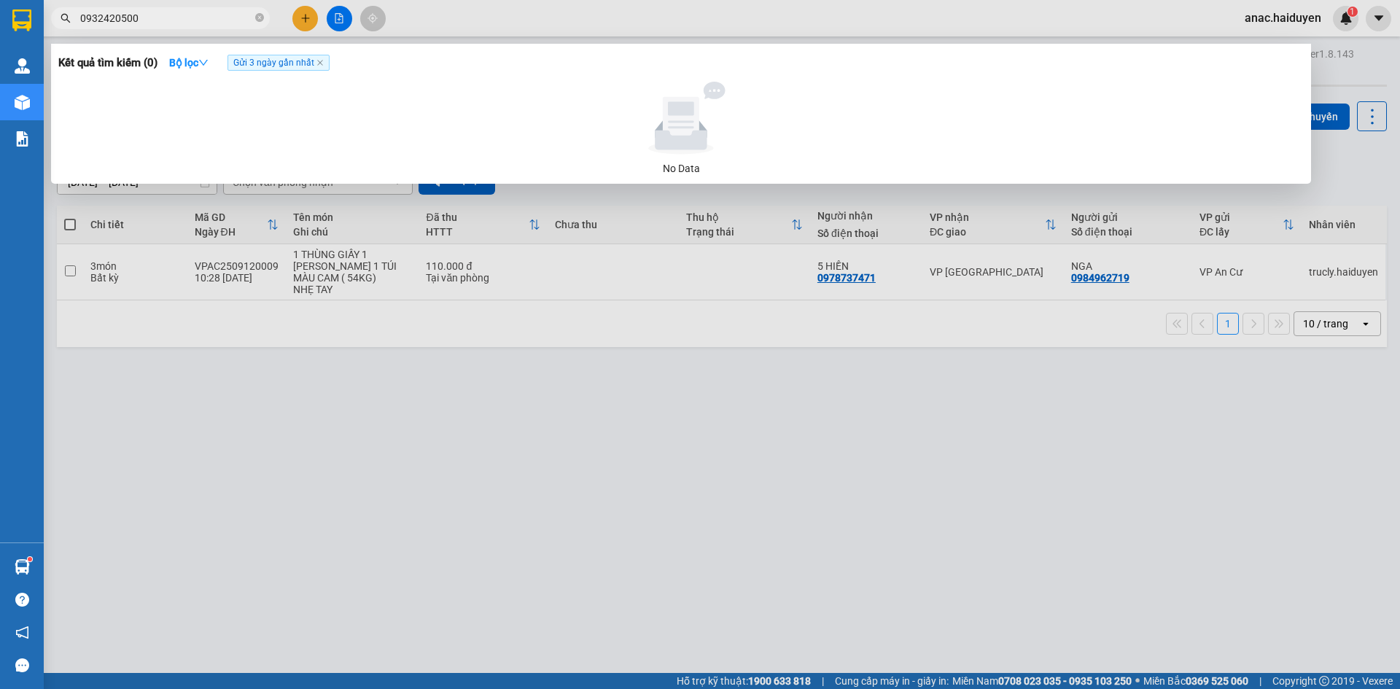
click at [338, 449] on div at bounding box center [700, 344] width 1400 height 689
drag, startPoint x: 160, startPoint y: 22, endPoint x: 890, endPoint y: 148, distance: 740.0
click at [890, 148] on div at bounding box center [681, 118] width 1234 height 73
click at [102, 18] on input "0932420500" at bounding box center [166, 18] width 172 height 16
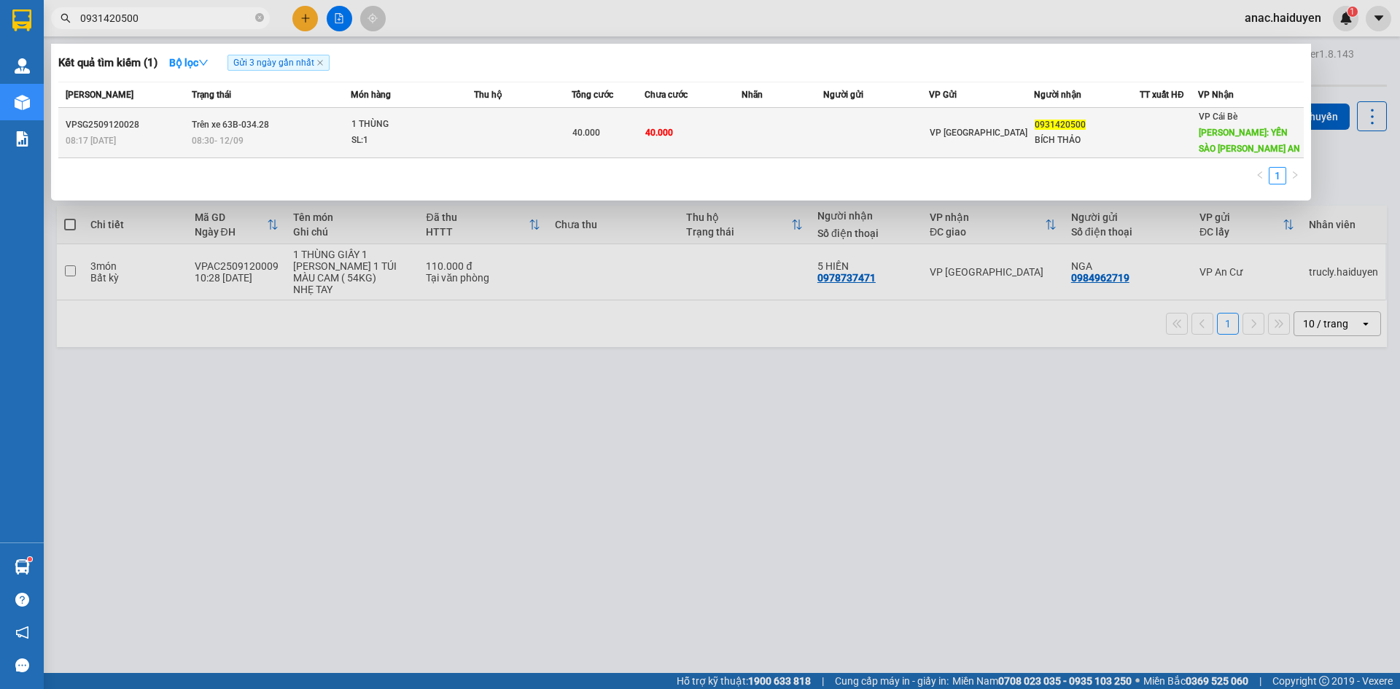
type input "0931420500"
click at [440, 148] on div "SL: 1" at bounding box center [405, 141] width 109 height 16
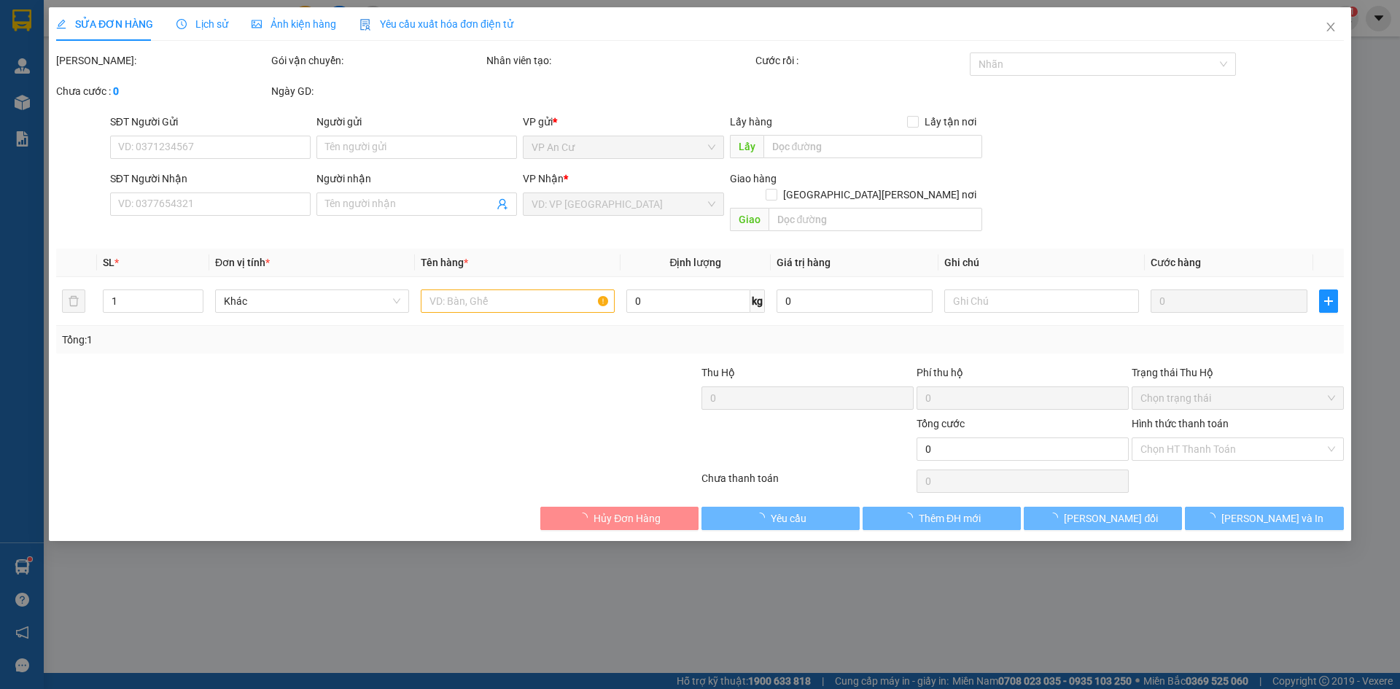
type input "0931420500"
type input "BÍCH THẢO"
type input "YẾN SÀO [PERSON_NAME] AN"
type input "40.000"
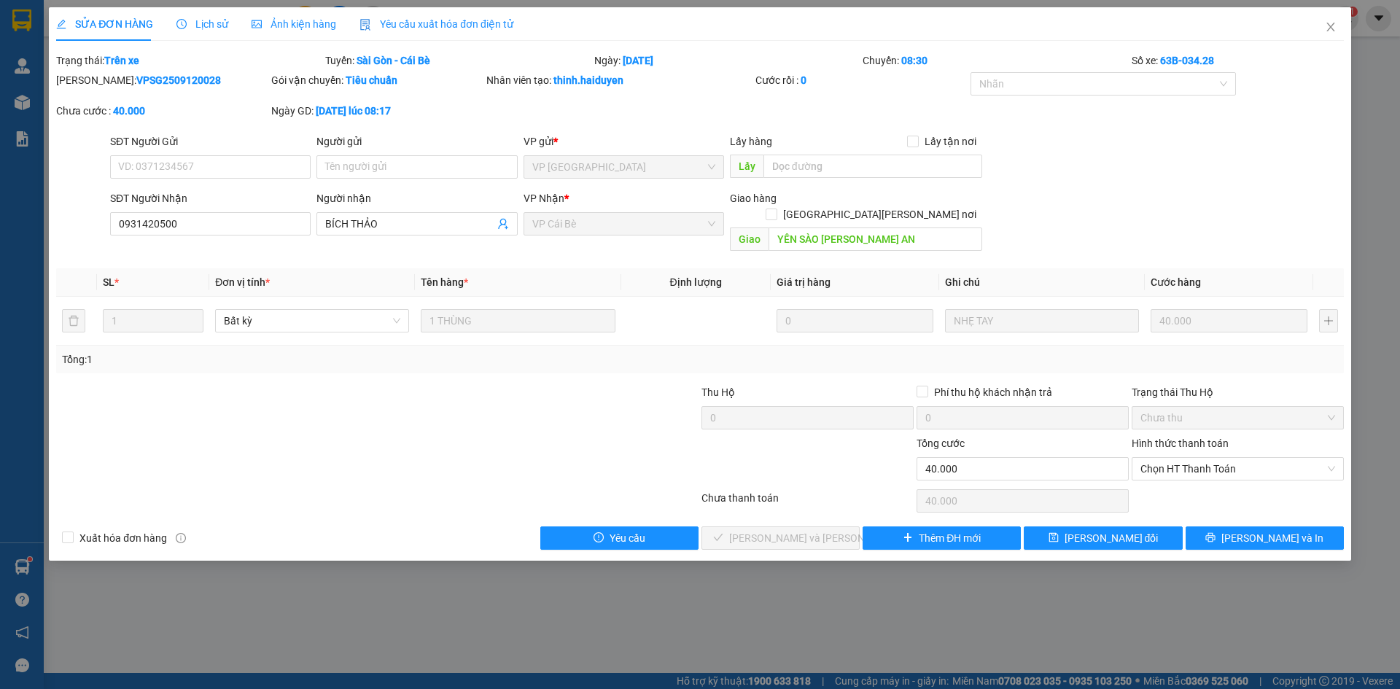
click at [905, 618] on div "SỬA ĐƠN HÀNG Lịch sử [PERSON_NAME] hàng Yêu cầu xuất [PERSON_NAME] điện tử Tota…" at bounding box center [700, 344] width 1400 height 689
click at [1331, 28] on icon "close" at bounding box center [1330, 27] width 8 height 9
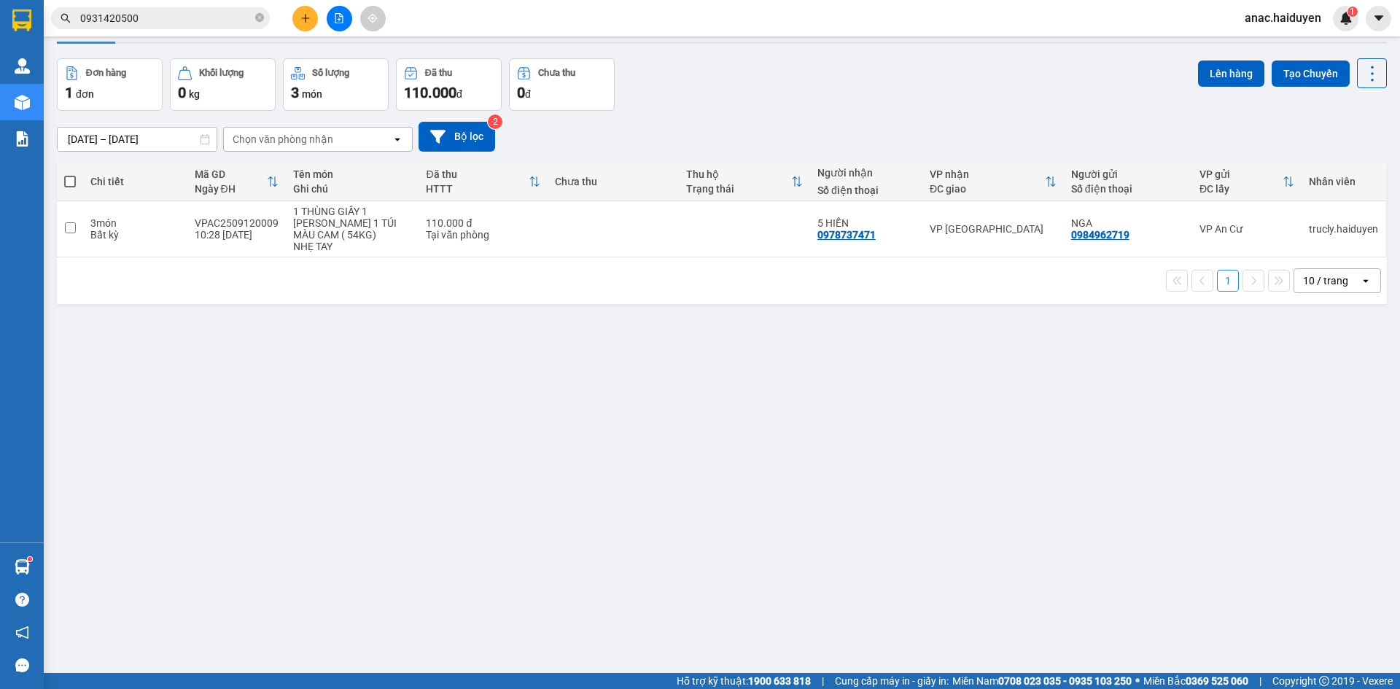
scroll to position [67, 0]
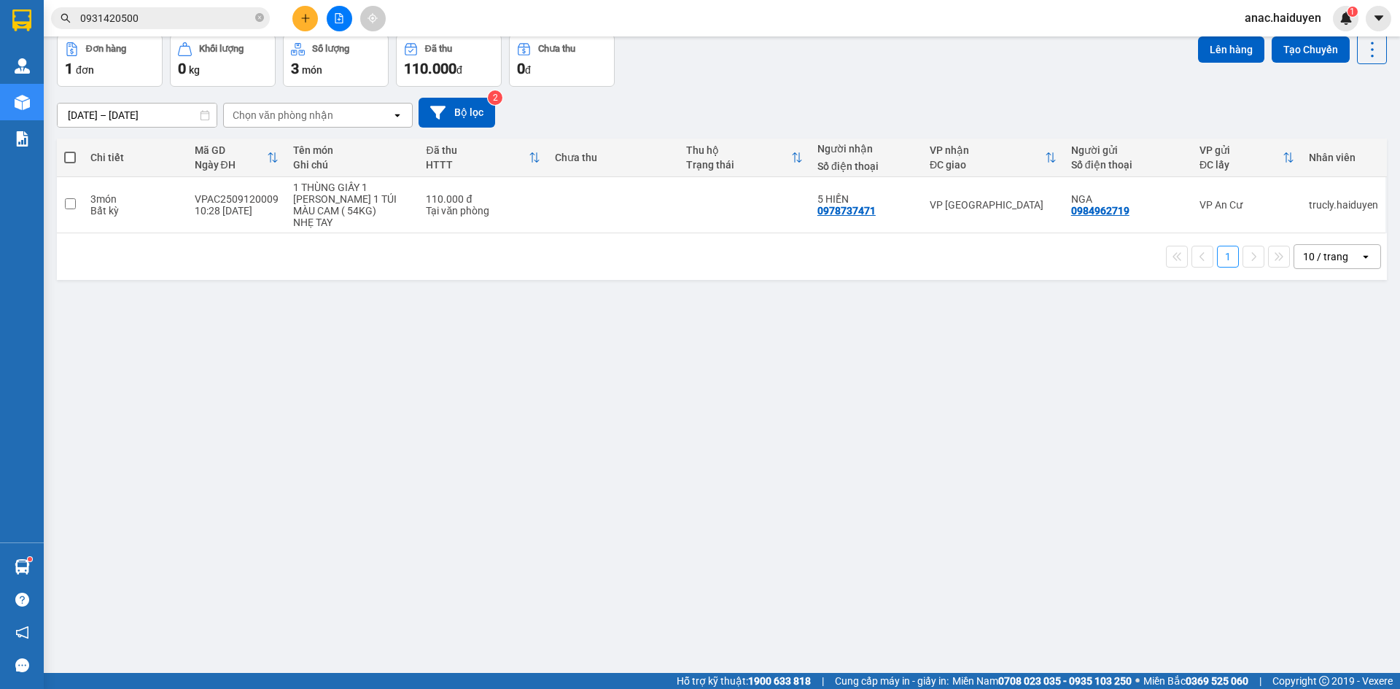
drag, startPoint x: 376, startPoint y: 540, endPoint x: 374, endPoint y: 470, distance: 70.7
click at [376, 524] on div "ver 1.8.143 Kho gửi Trên xe [PERSON_NAME] Hàng đã [PERSON_NAME] hàng 1 đơn [PER…" at bounding box center [722, 321] width 1342 height 689
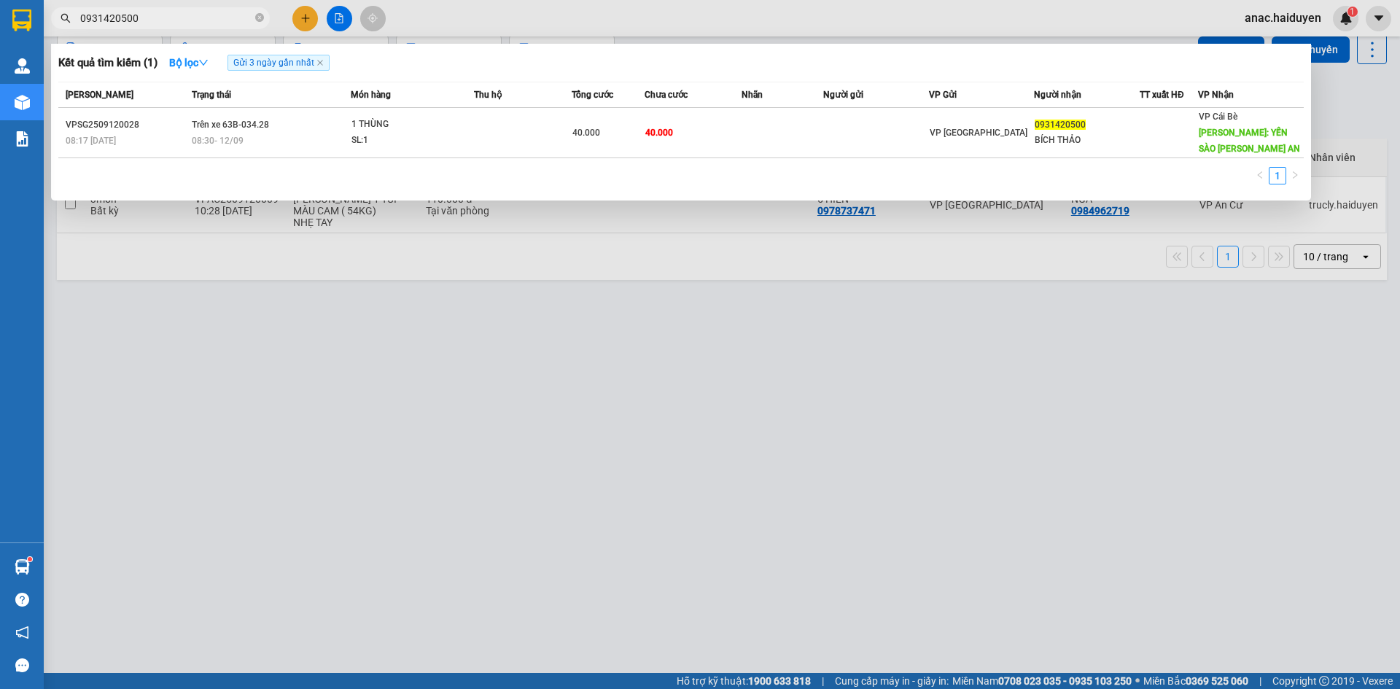
click at [198, 20] on input "0931420500" at bounding box center [166, 18] width 172 height 16
click at [257, 19] on icon "close-circle" at bounding box center [259, 17] width 9 height 9
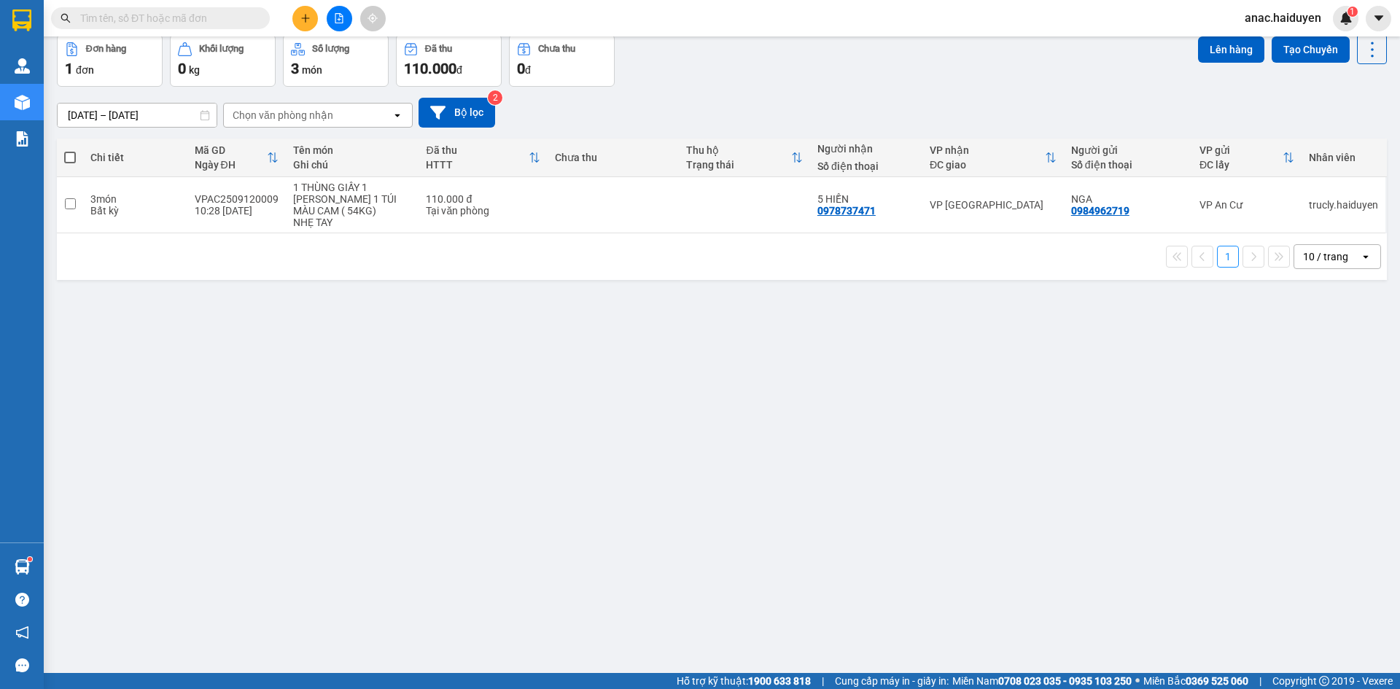
click at [191, 19] on input "text" at bounding box center [166, 18] width 172 height 16
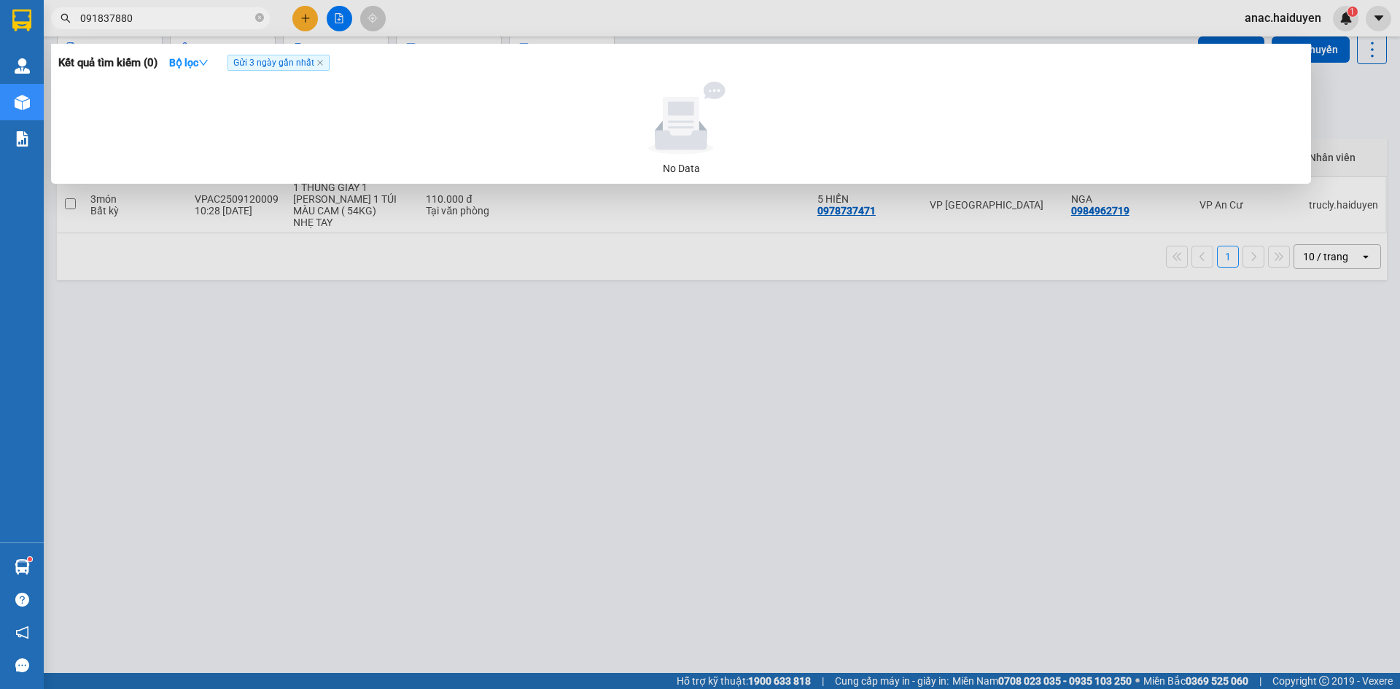
click at [140, 21] on input "091837880" at bounding box center [166, 18] width 172 height 16
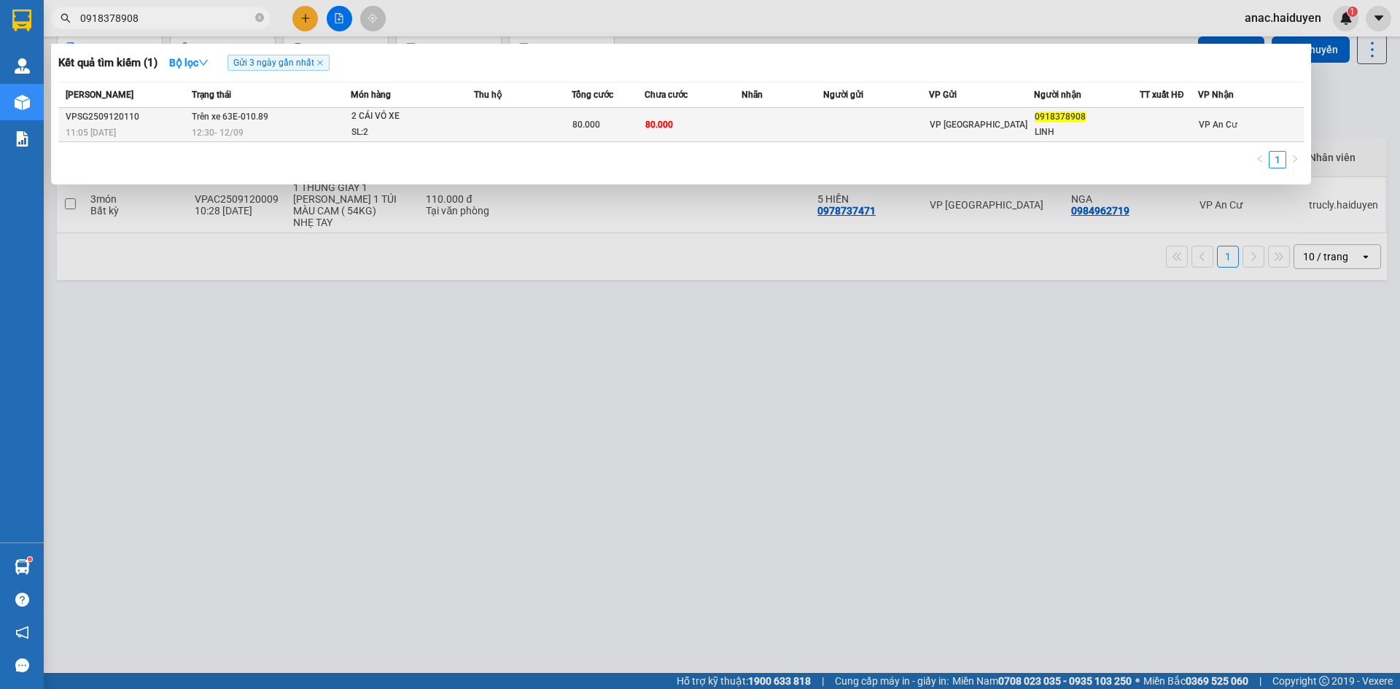
type input "0918378908"
click at [470, 128] on span "2 [PERSON_NAME] XE SL: 2" at bounding box center [412, 124] width 122 height 31
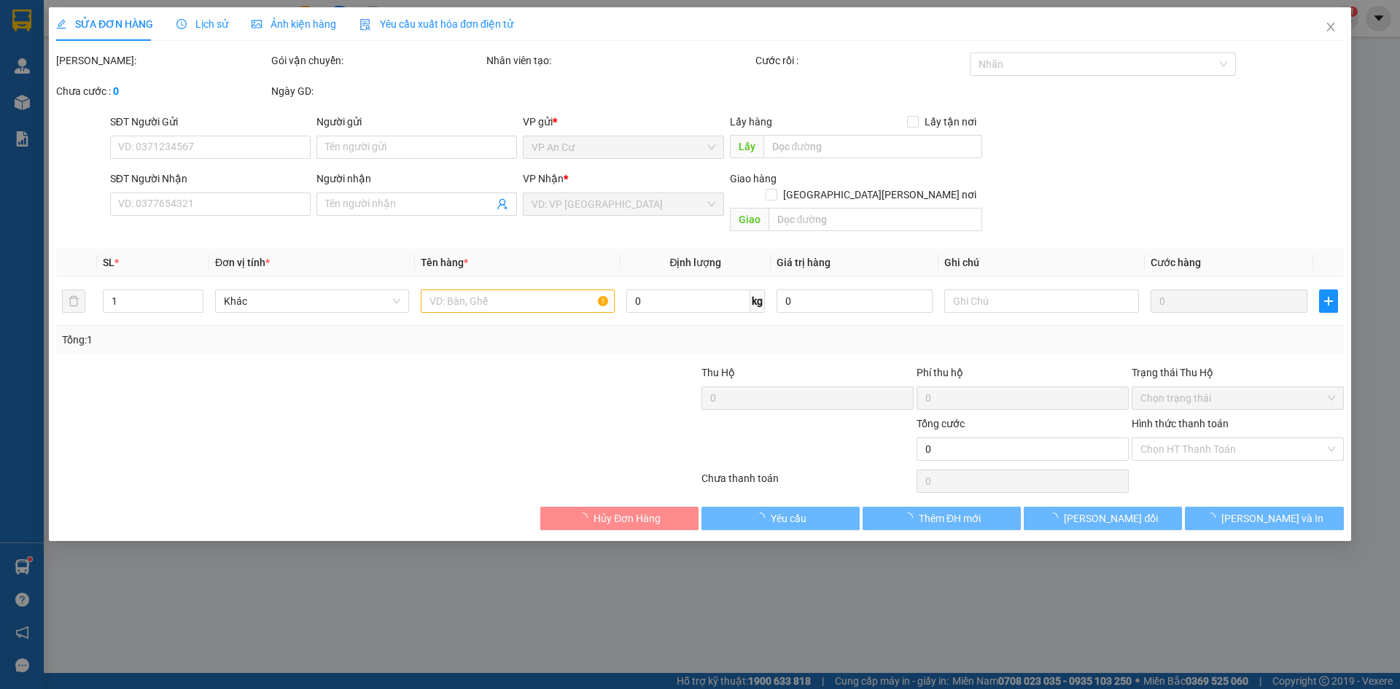
type input "0918378908"
type input "LINH"
type input "80.000"
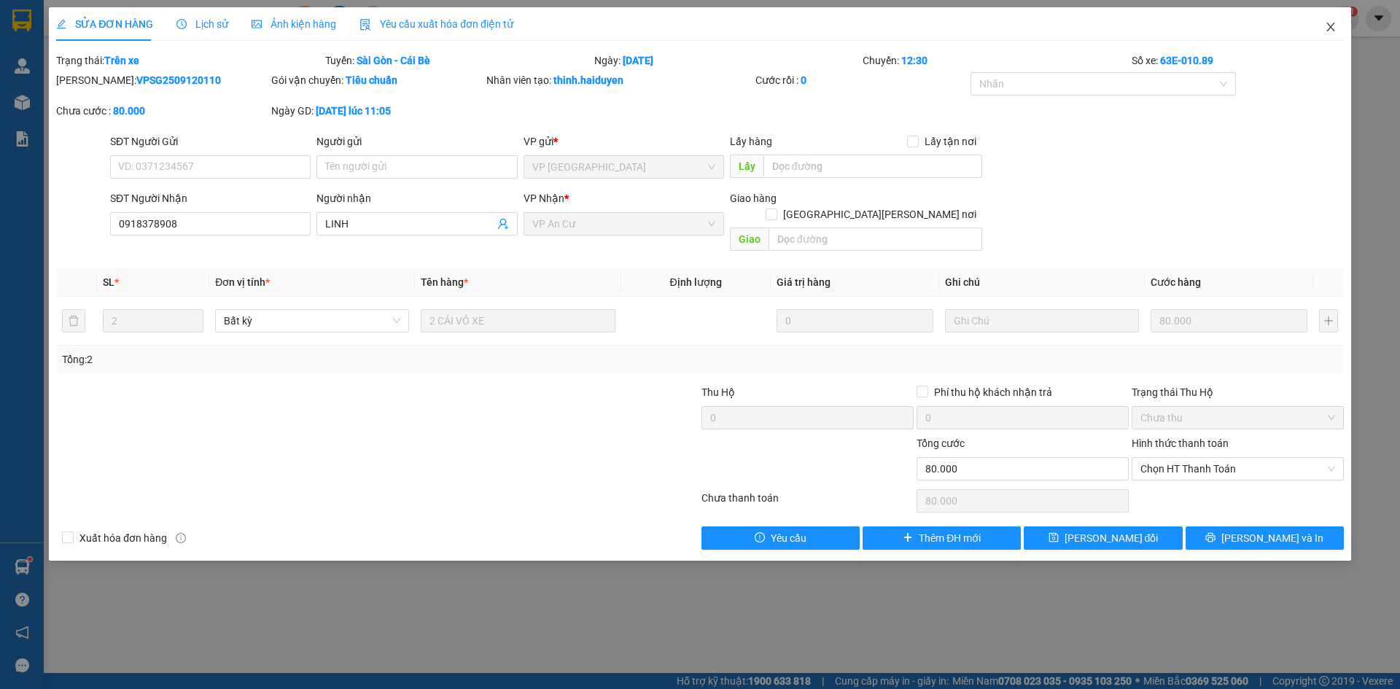
click at [1331, 27] on icon "close" at bounding box center [1330, 27] width 8 height 9
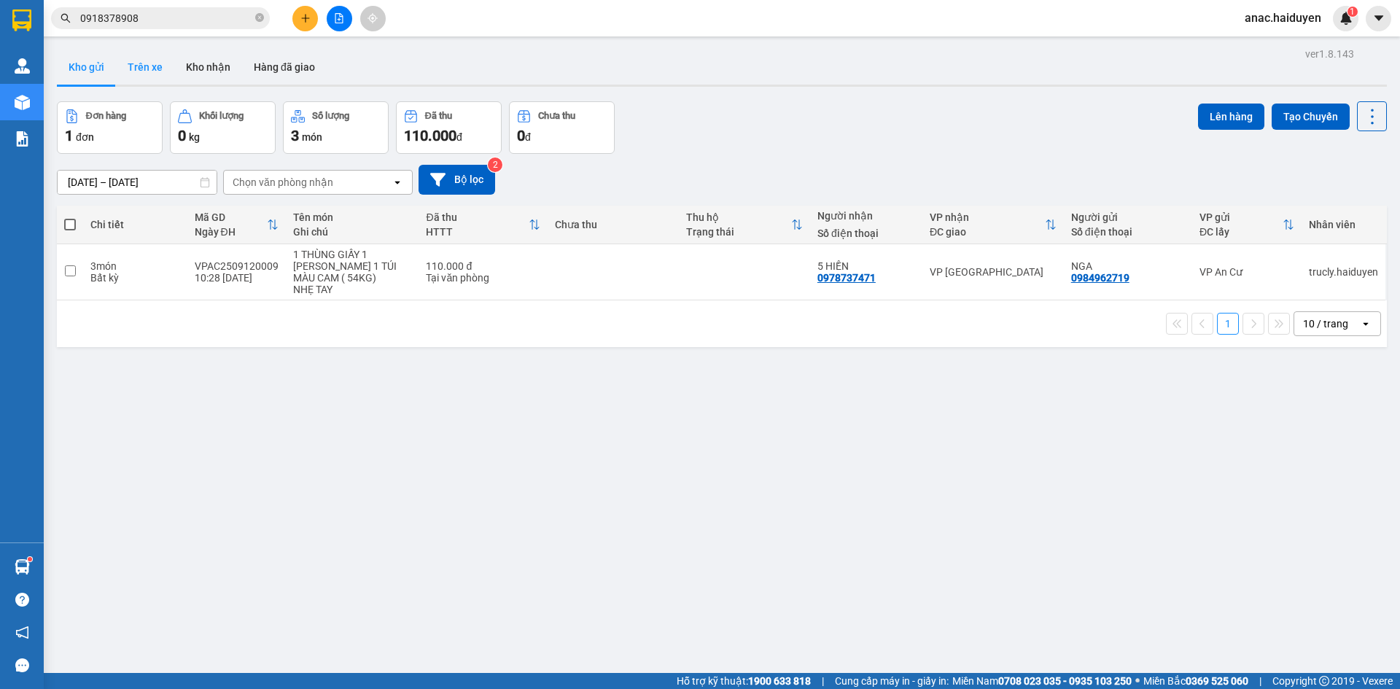
click at [147, 63] on button "Trên xe" at bounding box center [145, 67] width 58 height 35
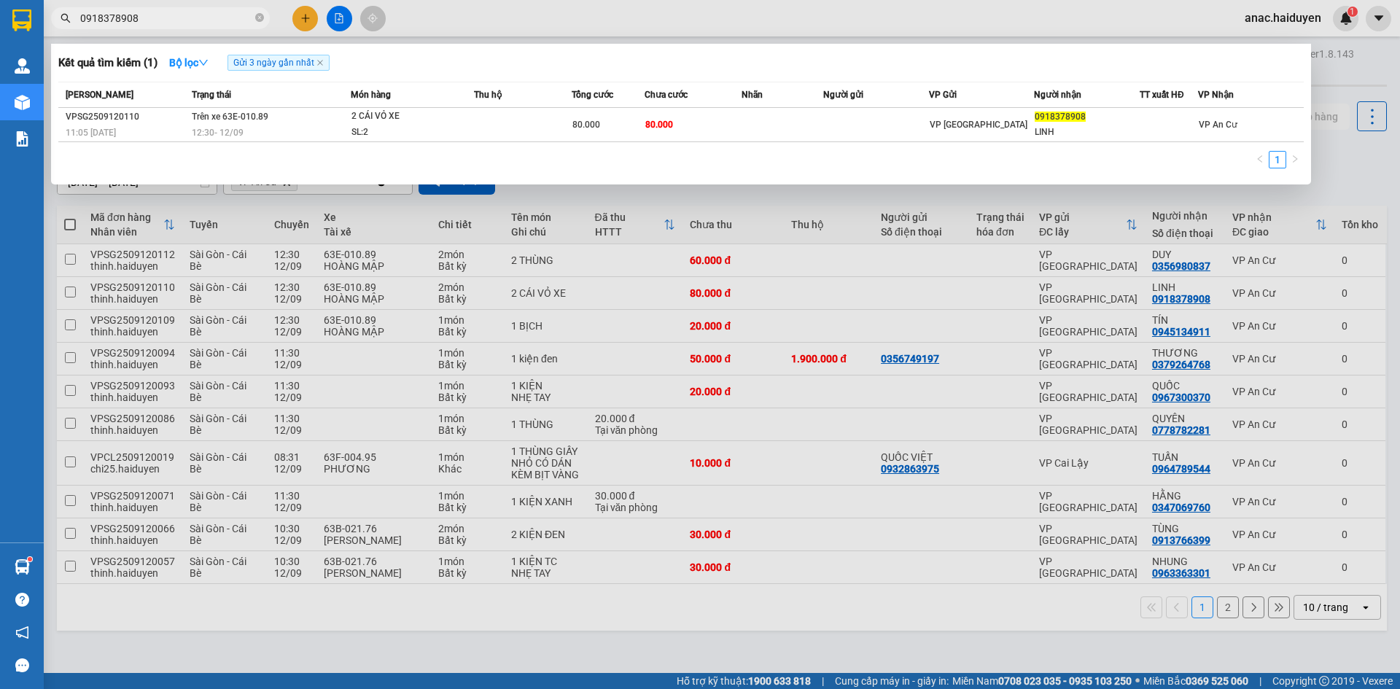
click at [172, 24] on input "0918378908" at bounding box center [166, 18] width 172 height 16
click at [669, 599] on div at bounding box center [700, 344] width 1400 height 689
click at [154, 15] on input "0918378908" at bounding box center [166, 18] width 172 height 16
click at [360, 264] on div at bounding box center [700, 344] width 1400 height 689
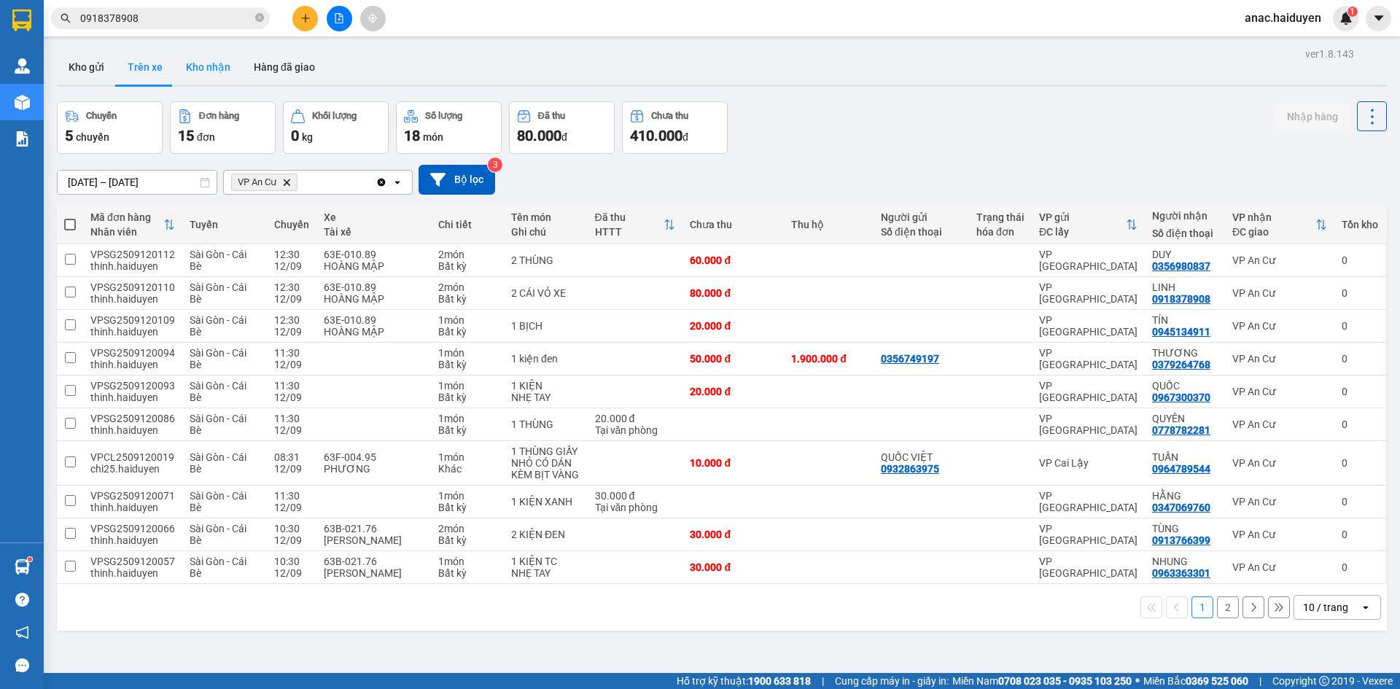
click at [209, 65] on button "Kho nhận" at bounding box center [208, 67] width 68 height 35
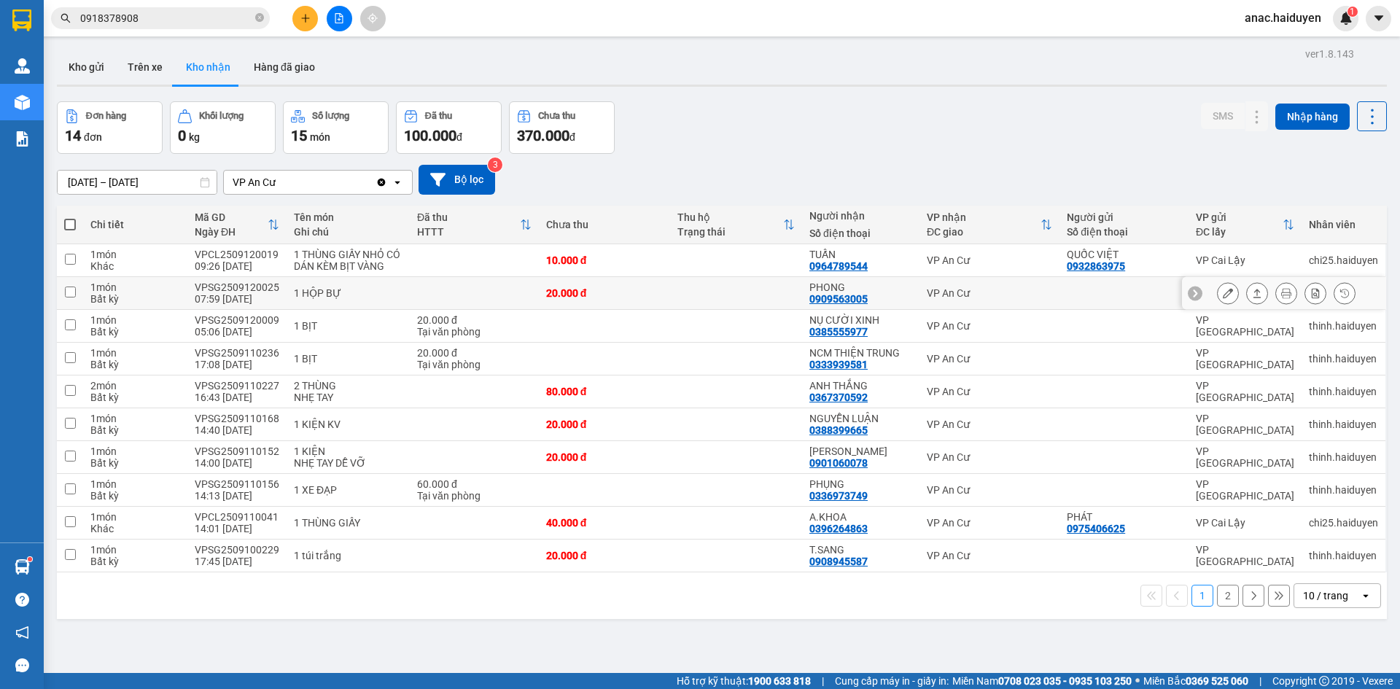
click at [1223, 292] on icon at bounding box center [1228, 293] width 10 height 10
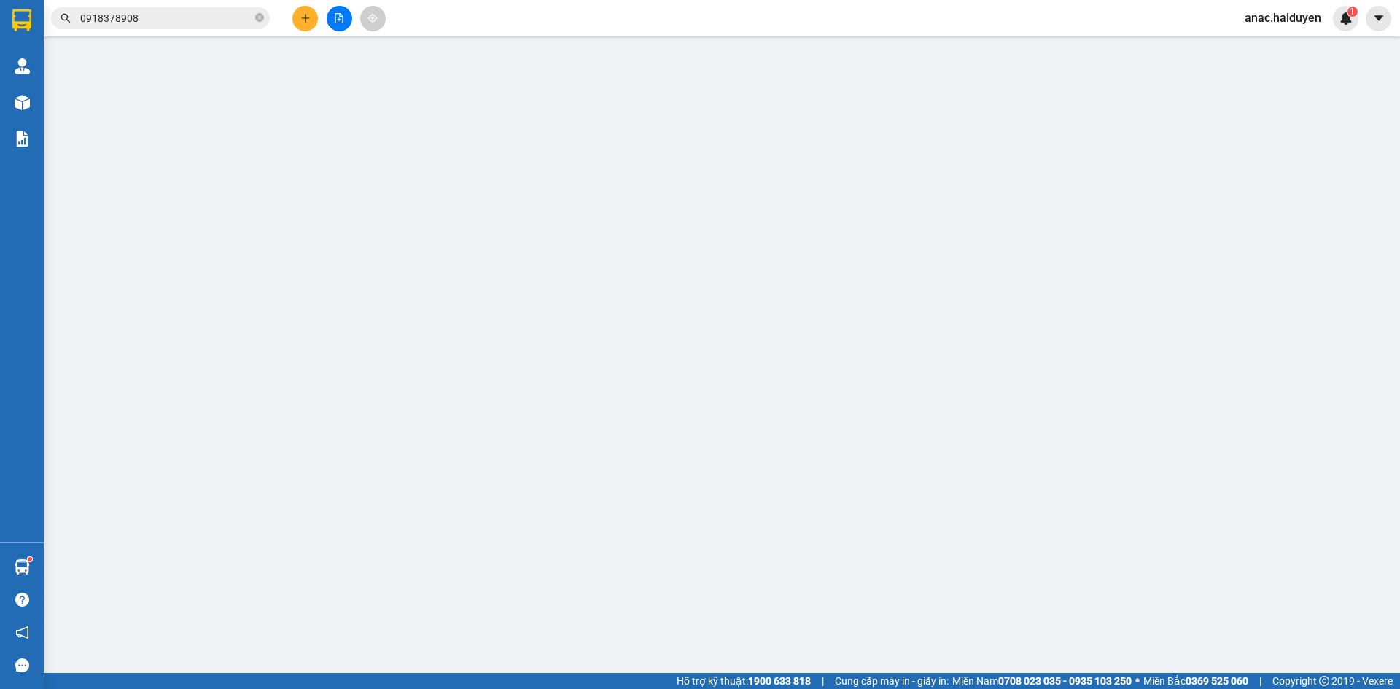
type input "0909563005"
type input "PHONG"
type input "20.000"
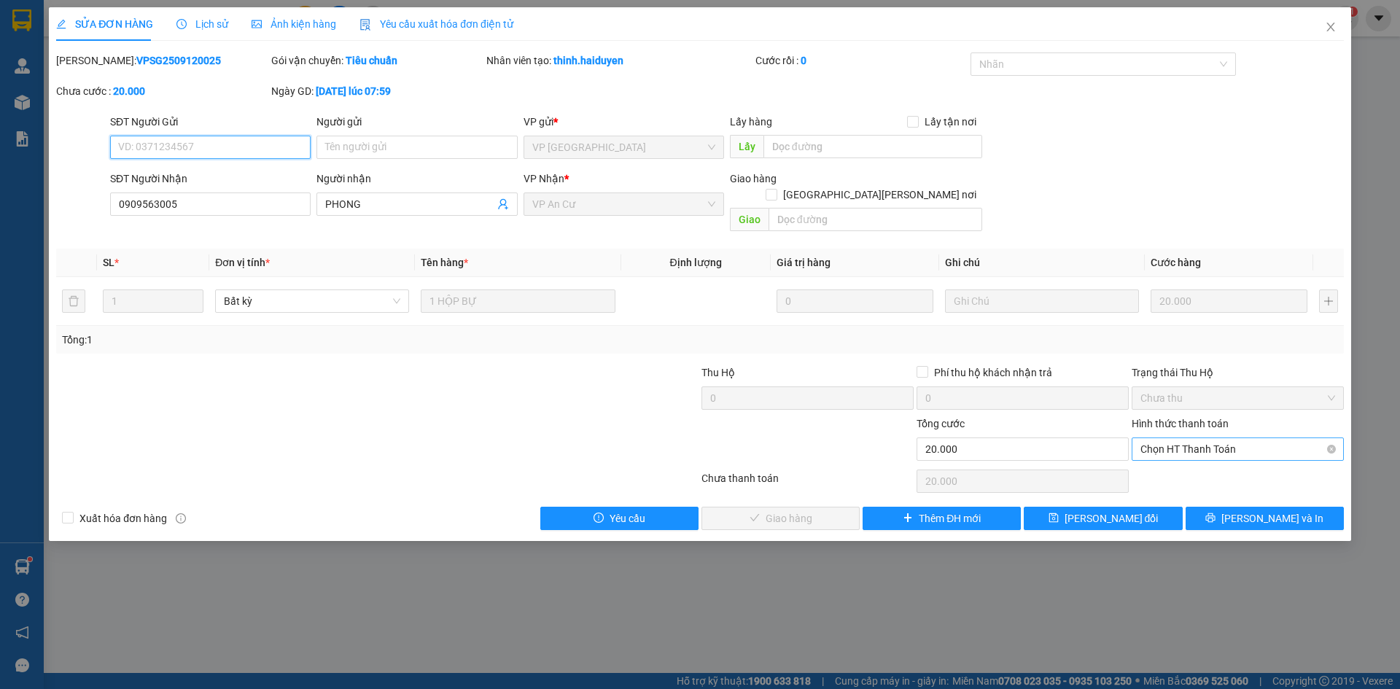
click at [1257, 438] on span "Chọn HT Thanh Toán" at bounding box center [1237, 449] width 195 height 22
click at [1189, 462] on div "Tại văn phòng" at bounding box center [1237, 462] width 195 height 16
type input "0"
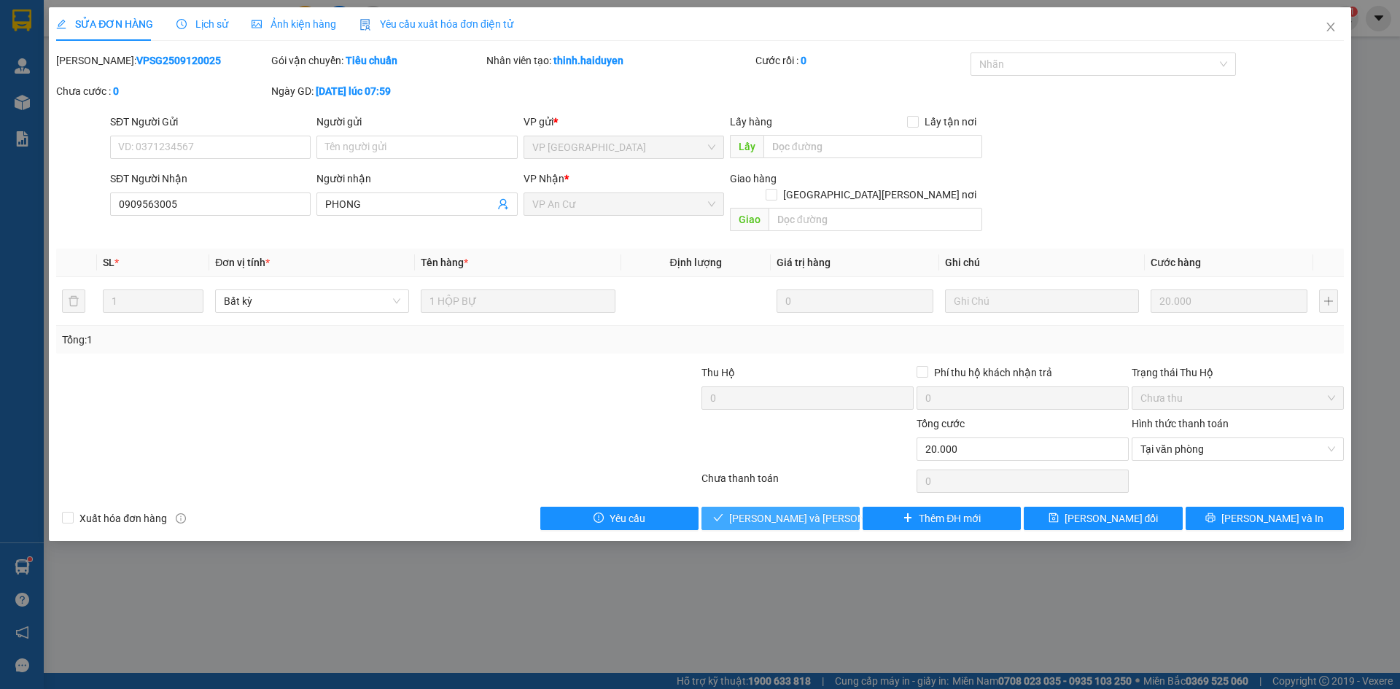
click at [790, 510] on span "[PERSON_NAME] và [PERSON_NAME] hàng" at bounding box center [827, 518] width 197 height 16
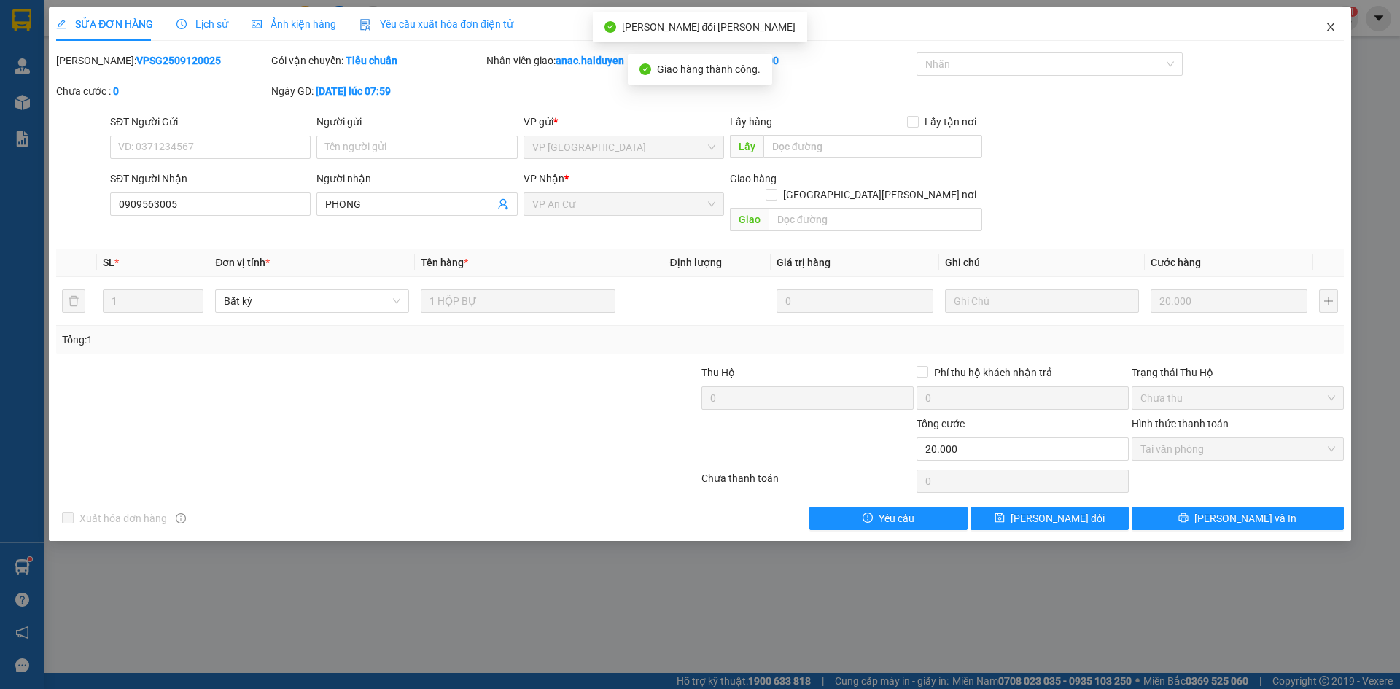
click at [1330, 30] on icon "close" at bounding box center [1331, 27] width 12 height 12
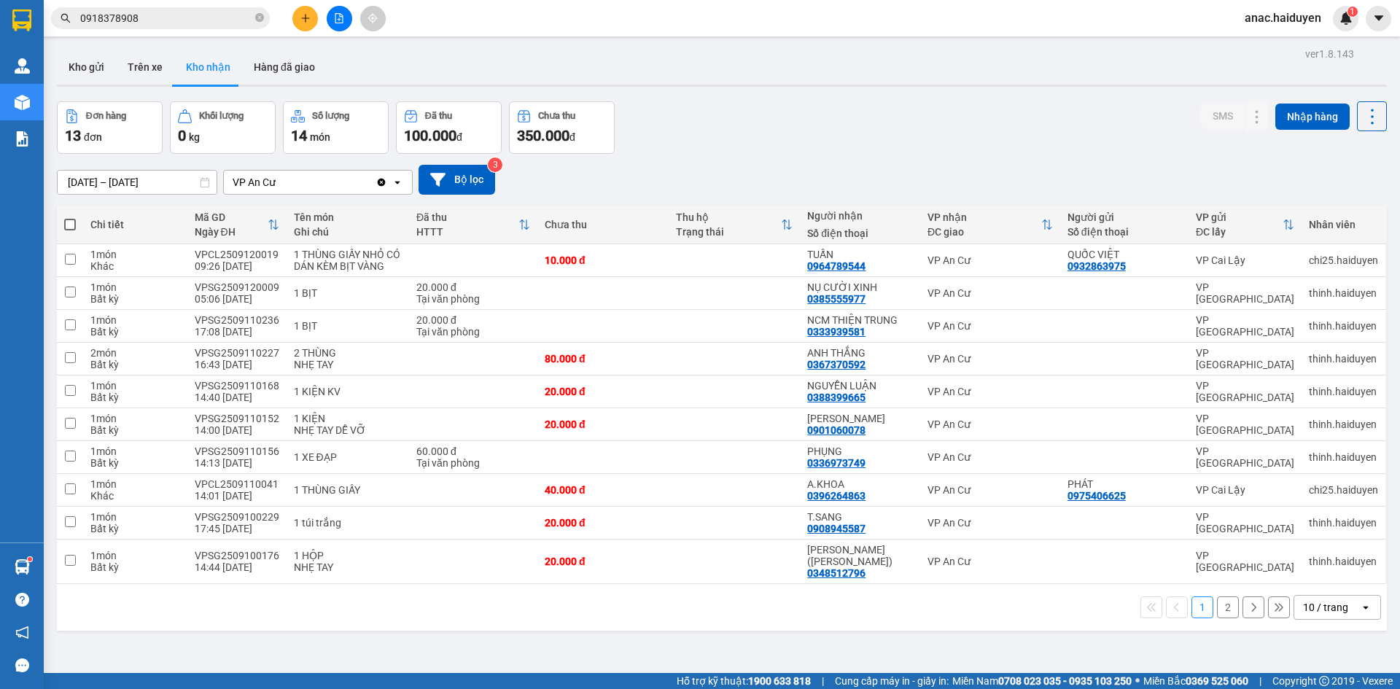
click at [306, 18] on icon "plus" at bounding box center [305, 18] width 8 height 1
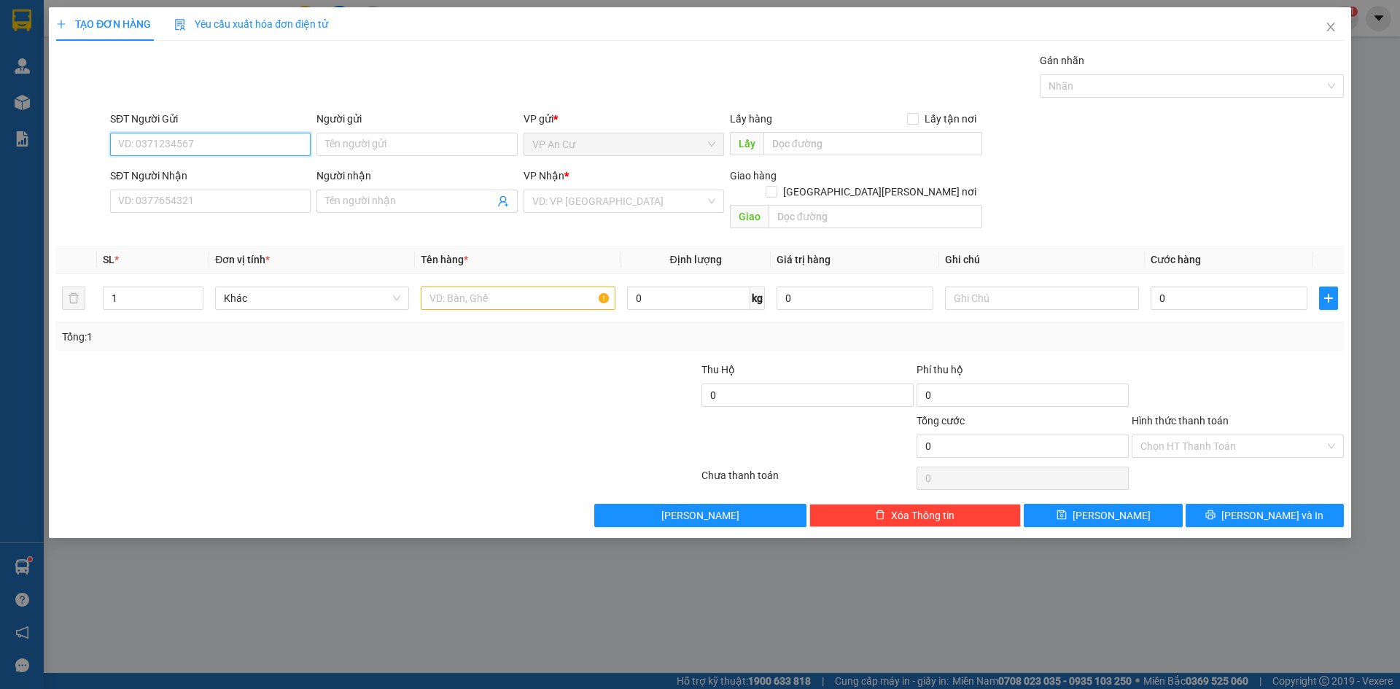
click at [236, 144] on input "SĐT Người Gửi" at bounding box center [210, 144] width 201 height 23
click at [200, 167] on div "0943090751 - [PERSON_NAME]" at bounding box center [210, 174] width 183 height 16
type input "0943090751"
type input "TRÂN"
type input "0909866113"
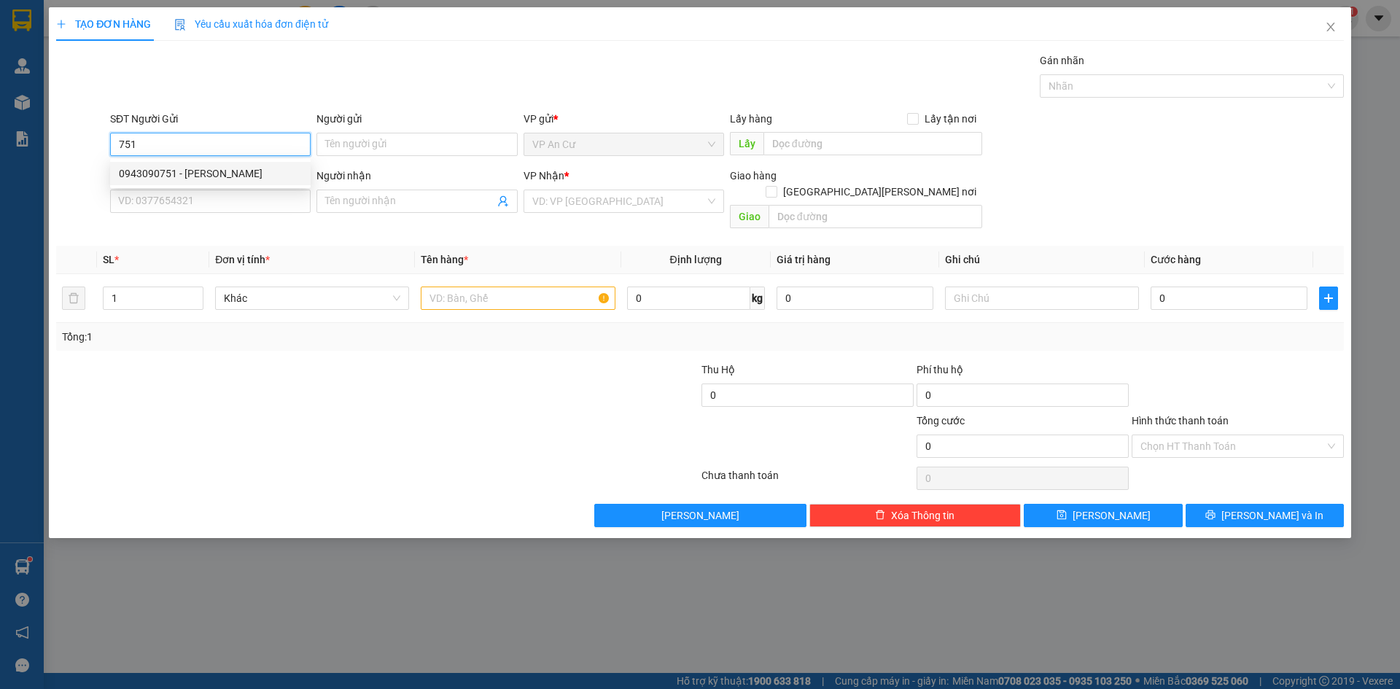
type input "TÂN"
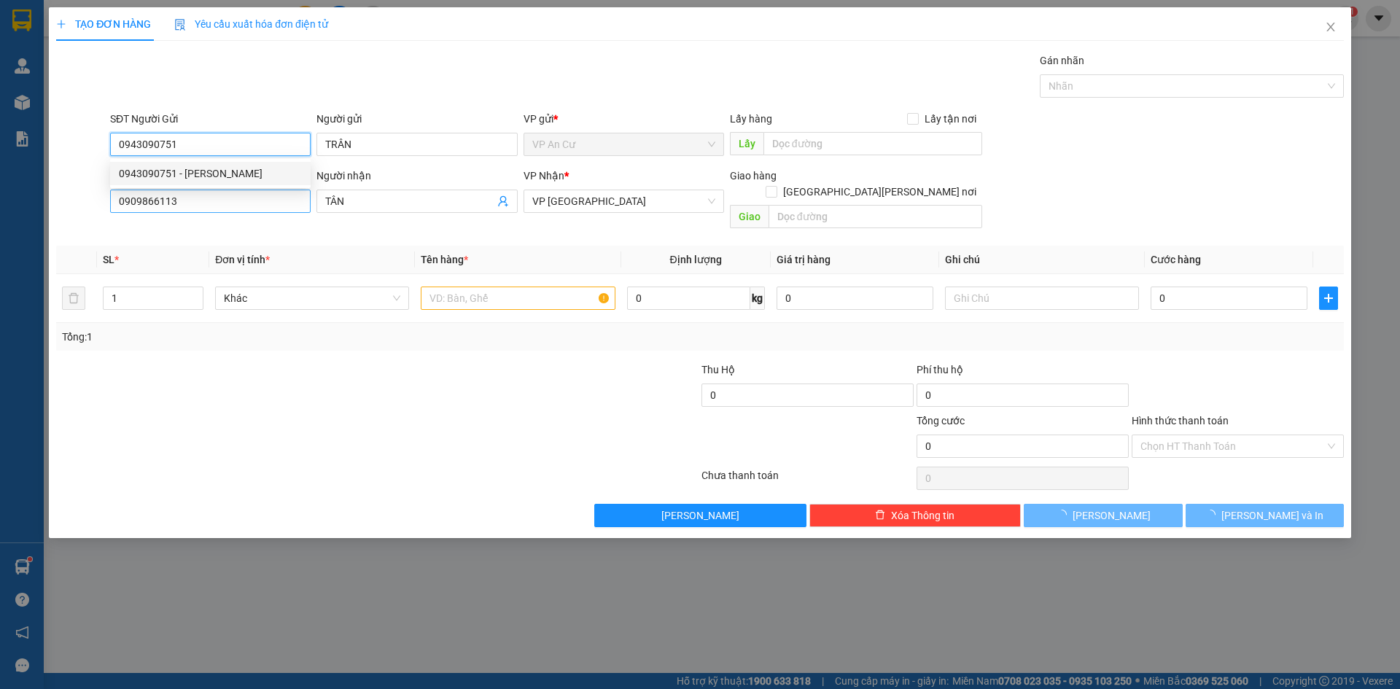
type input "20.000"
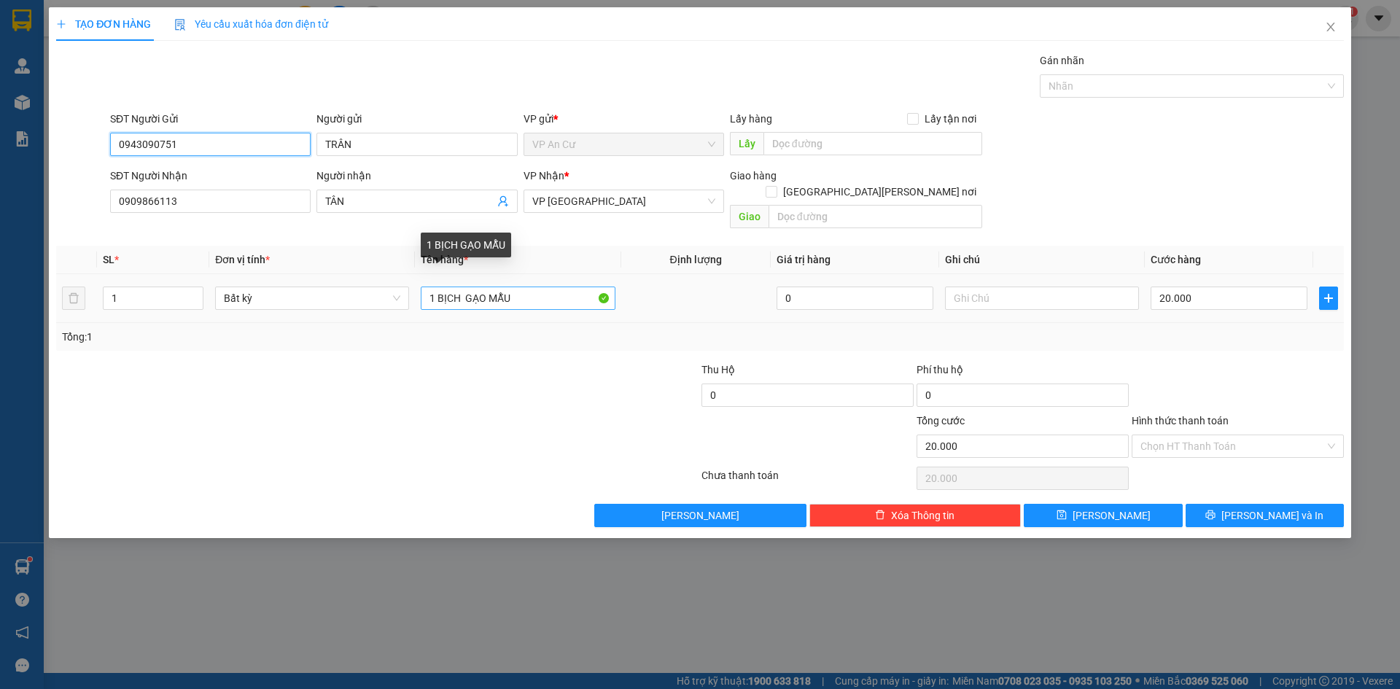
type input "0943090751"
click at [462, 287] on input "1 BỊCH GẠO MẪU" at bounding box center [518, 298] width 194 height 23
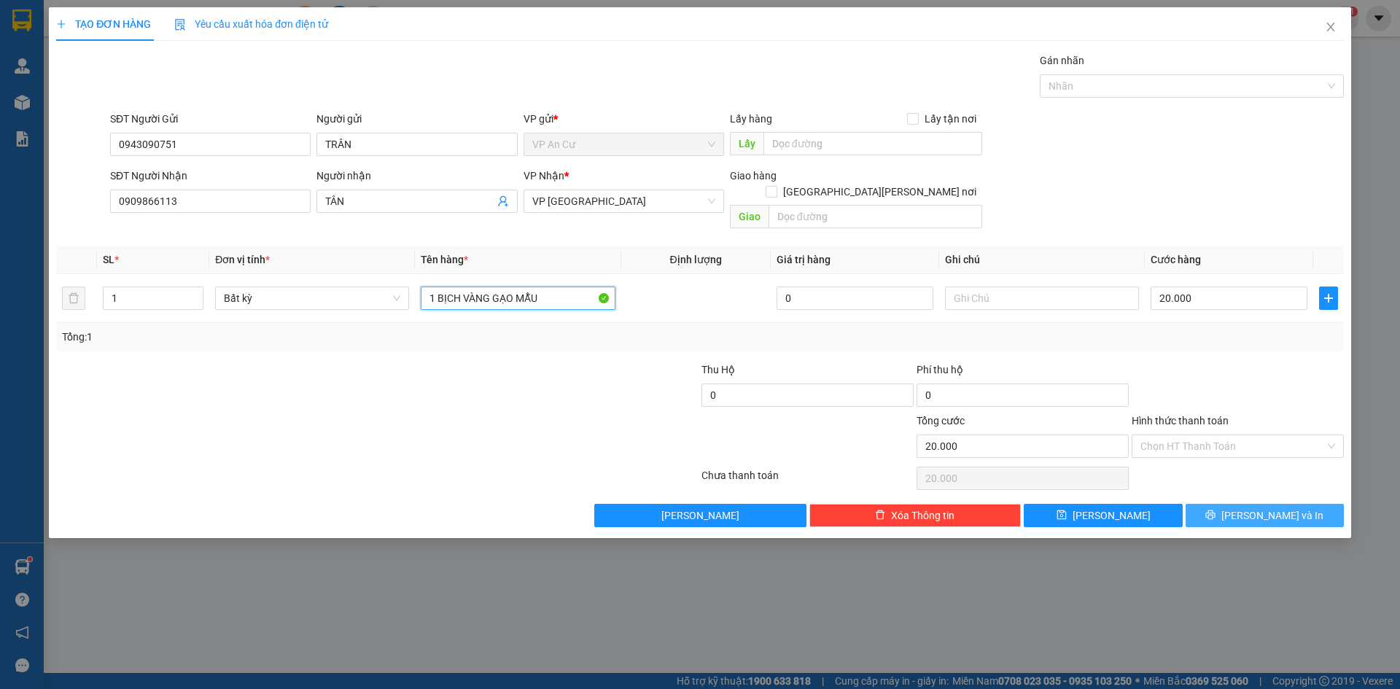
type input "1 BỊCH VÀNG GẠO MẪU"
click at [1263, 508] on span "[PERSON_NAME] và In" at bounding box center [1272, 516] width 102 height 16
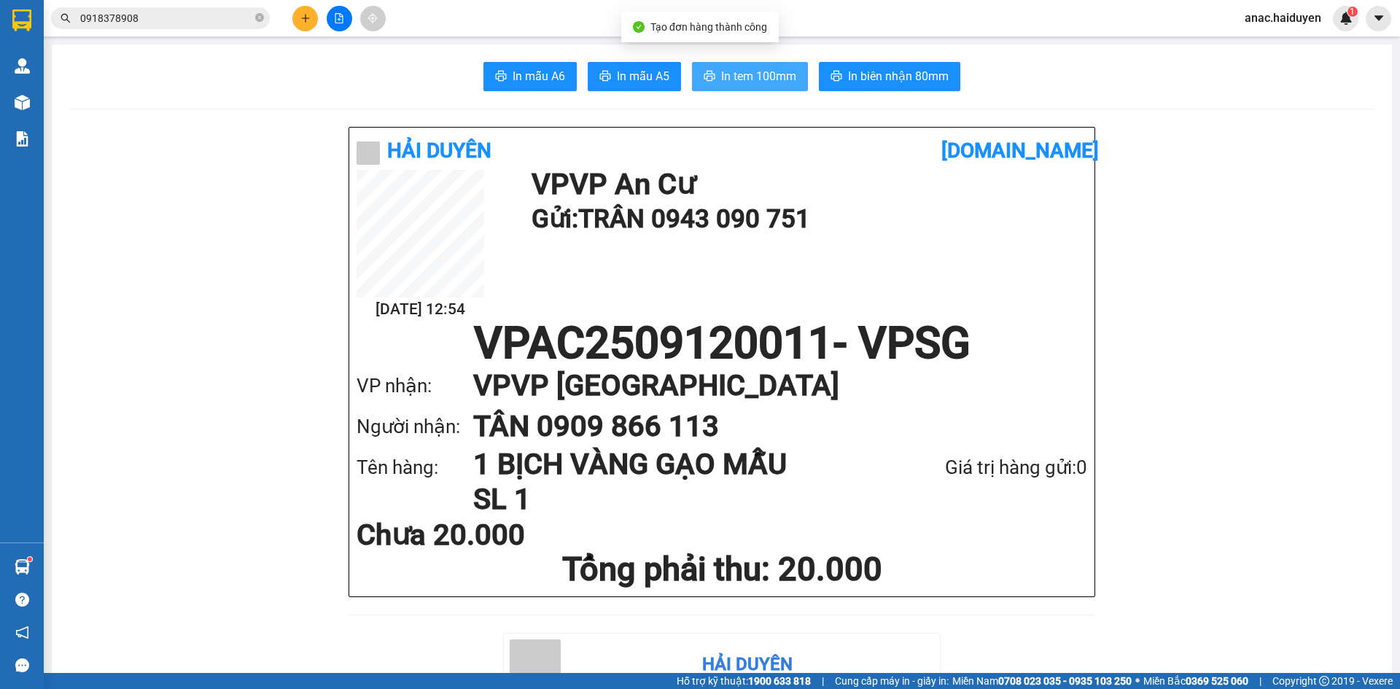
click at [731, 77] on span "In tem 100mm" at bounding box center [758, 76] width 75 height 18
click at [809, 653] on div "Hải Duyên" at bounding box center [747, 665] width 373 height 51
